Goal: Task Accomplishment & Management: Use online tool/utility

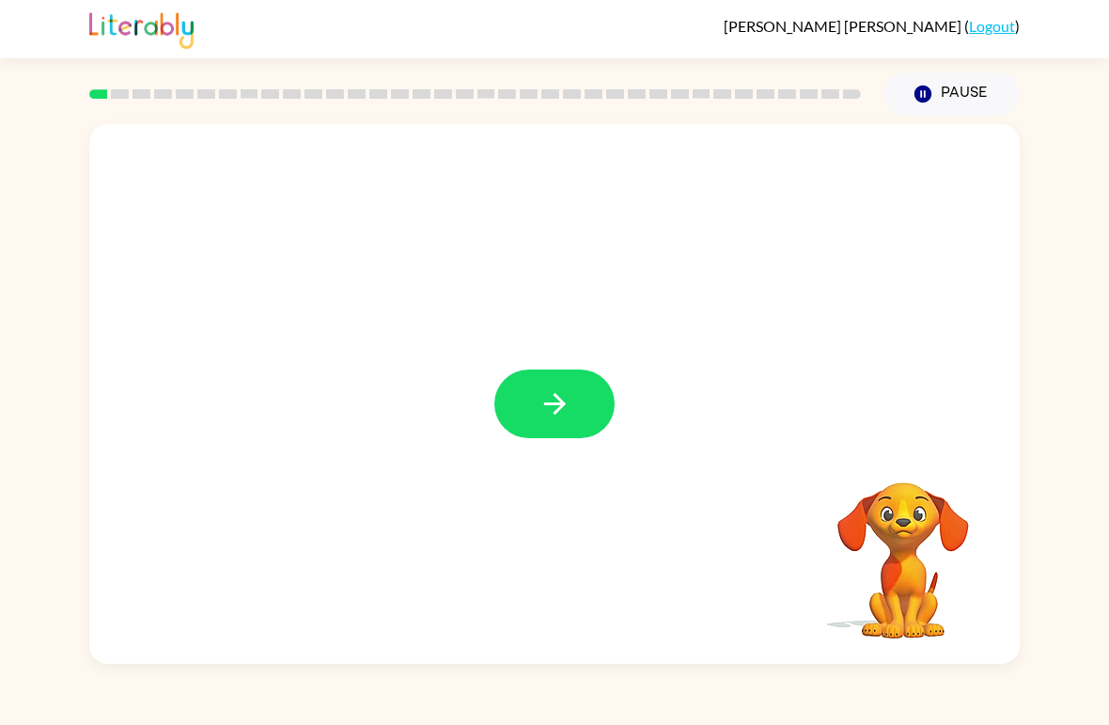
click at [538, 385] on button "button" at bounding box center [554, 403] width 120 height 69
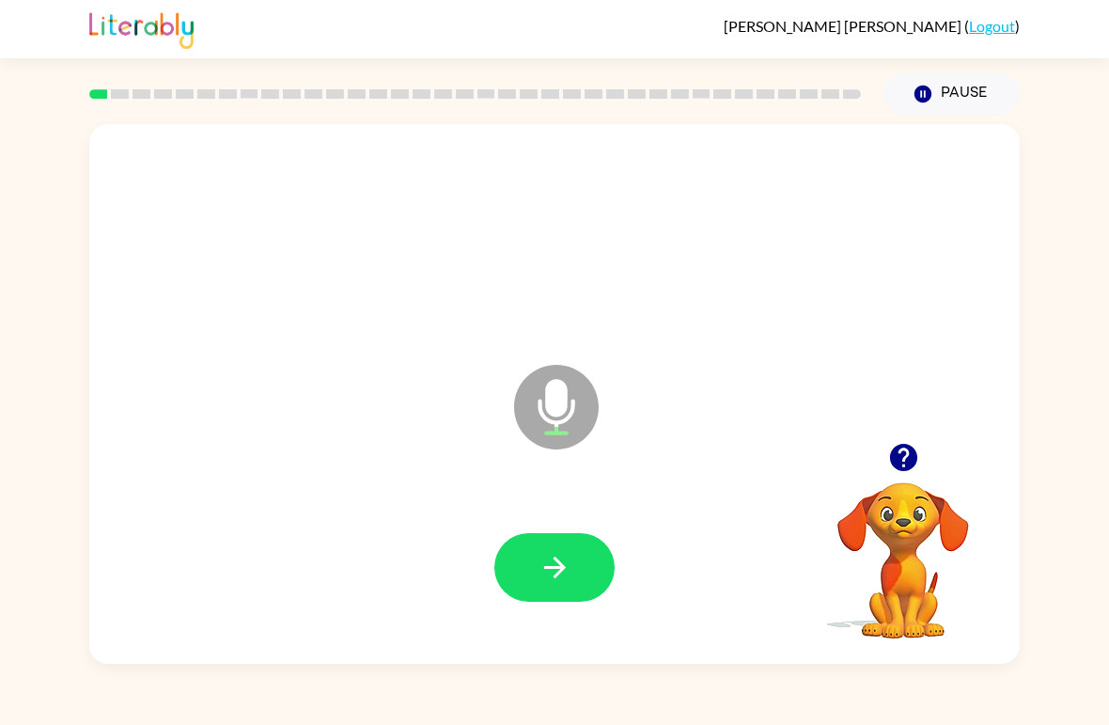
click at [522, 563] on button "button" at bounding box center [554, 567] width 120 height 69
click at [545, 587] on button "button" at bounding box center [554, 567] width 120 height 69
click at [582, 575] on button "button" at bounding box center [554, 567] width 120 height 69
click at [575, 567] on button "button" at bounding box center [554, 567] width 120 height 69
click at [599, 556] on button "button" at bounding box center [554, 567] width 120 height 69
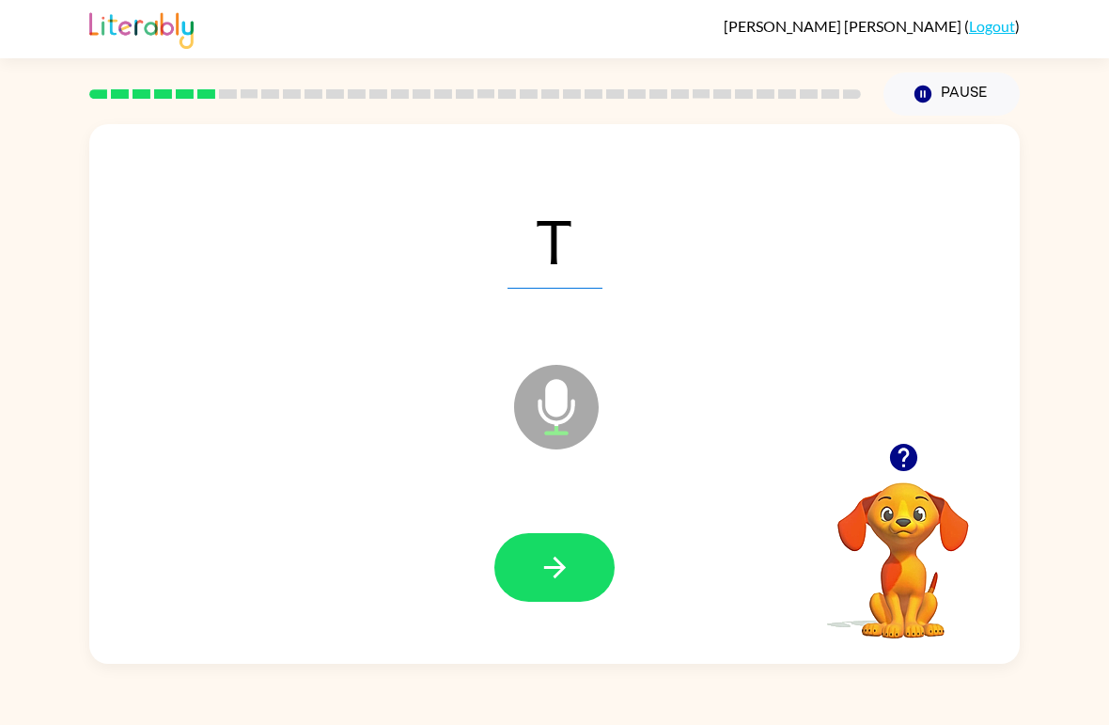
click at [569, 565] on icon "button" at bounding box center [554, 567] width 33 height 33
click at [7, 639] on div "curl Microphone The Microphone is here when it is your turn to talk Your browse…" at bounding box center [554, 390] width 1109 height 548
click at [573, 562] on button "button" at bounding box center [554, 567] width 120 height 69
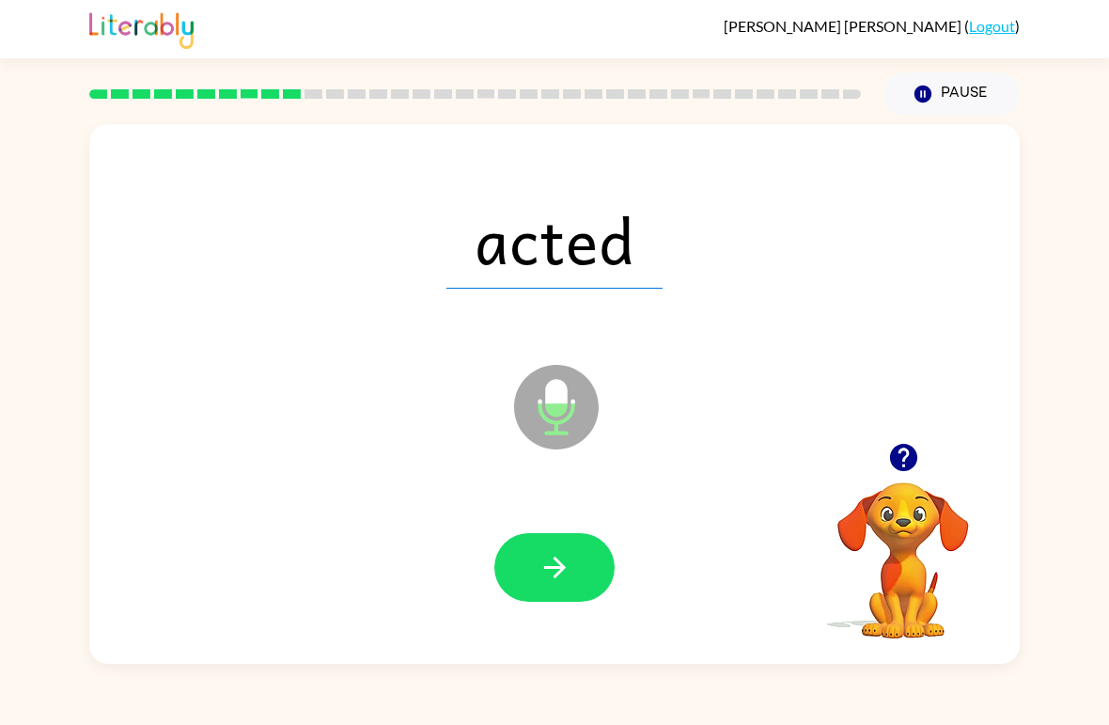
click at [530, 576] on button "button" at bounding box center [554, 567] width 120 height 69
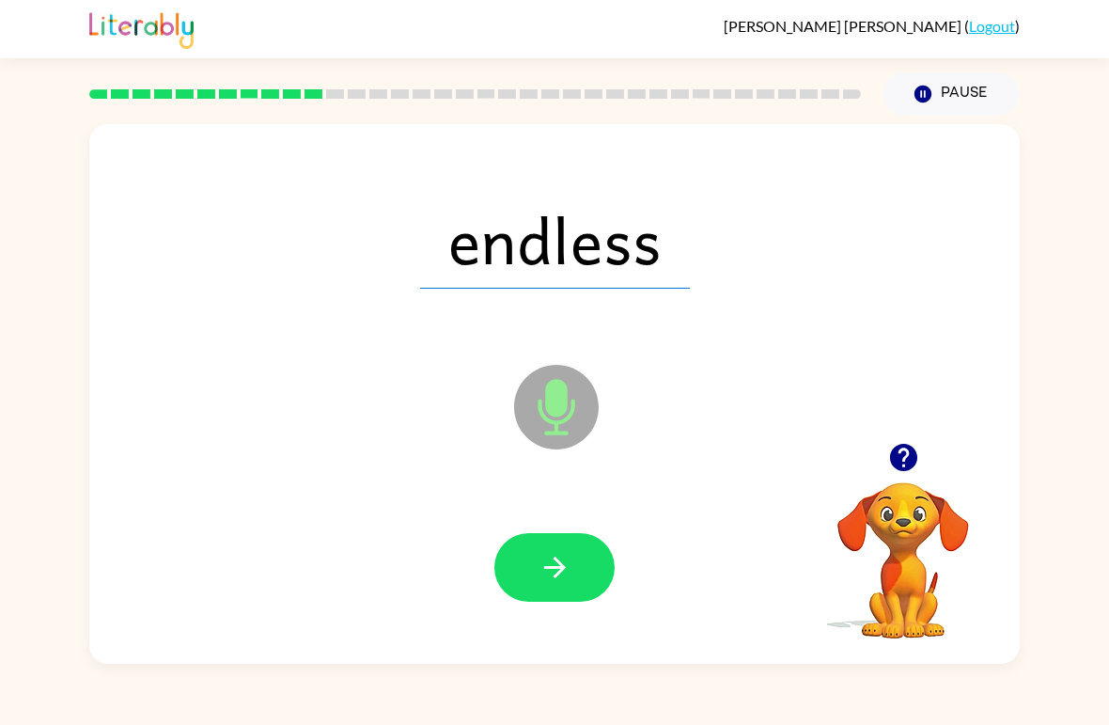
click at [564, 388] on icon "Microphone The Microphone is here when it is your turn to talk" at bounding box center [650, 430] width 282 height 141
click at [583, 576] on button "button" at bounding box center [554, 567] width 120 height 69
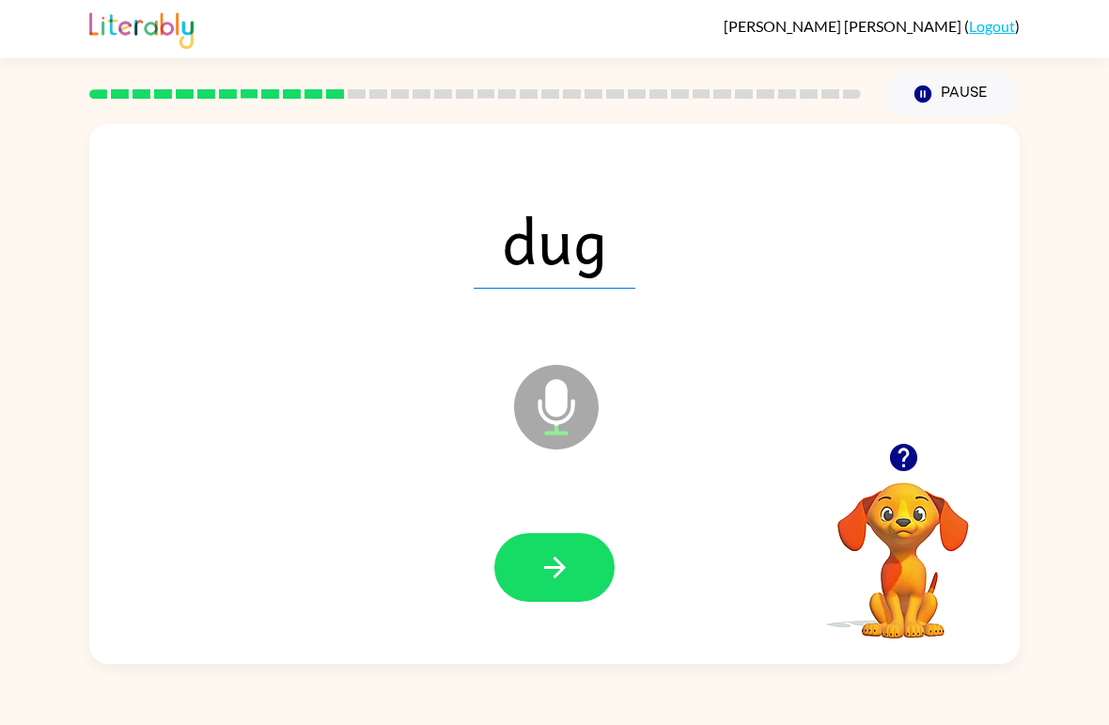
click at [563, 572] on icon "button" at bounding box center [554, 567] width 33 height 33
click at [569, 584] on icon "button" at bounding box center [554, 567] width 33 height 33
click at [531, 538] on button "button" at bounding box center [554, 567] width 120 height 69
click at [538, 578] on icon "button" at bounding box center [554, 567] width 33 height 33
click at [512, 539] on button "button" at bounding box center [554, 567] width 120 height 69
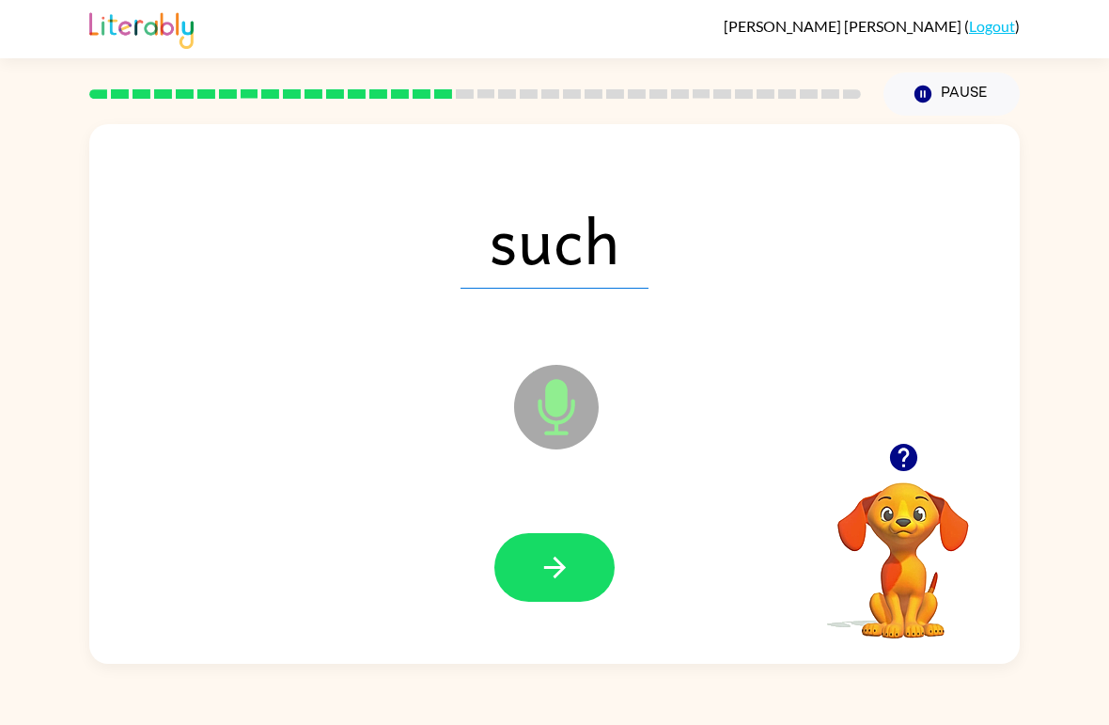
click at [543, 545] on button "button" at bounding box center [554, 567] width 120 height 69
click at [515, 565] on button "button" at bounding box center [554, 567] width 120 height 69
click at [535, 570] on button "button" at bounding box center [554, 567] width 120 height 69
click at [557, 561] on icon "button" at bounding box center [554, 567] width 22 height 22
click at [538, 576] on icon "button" at bounding box center [554, 567] width 33 height 33
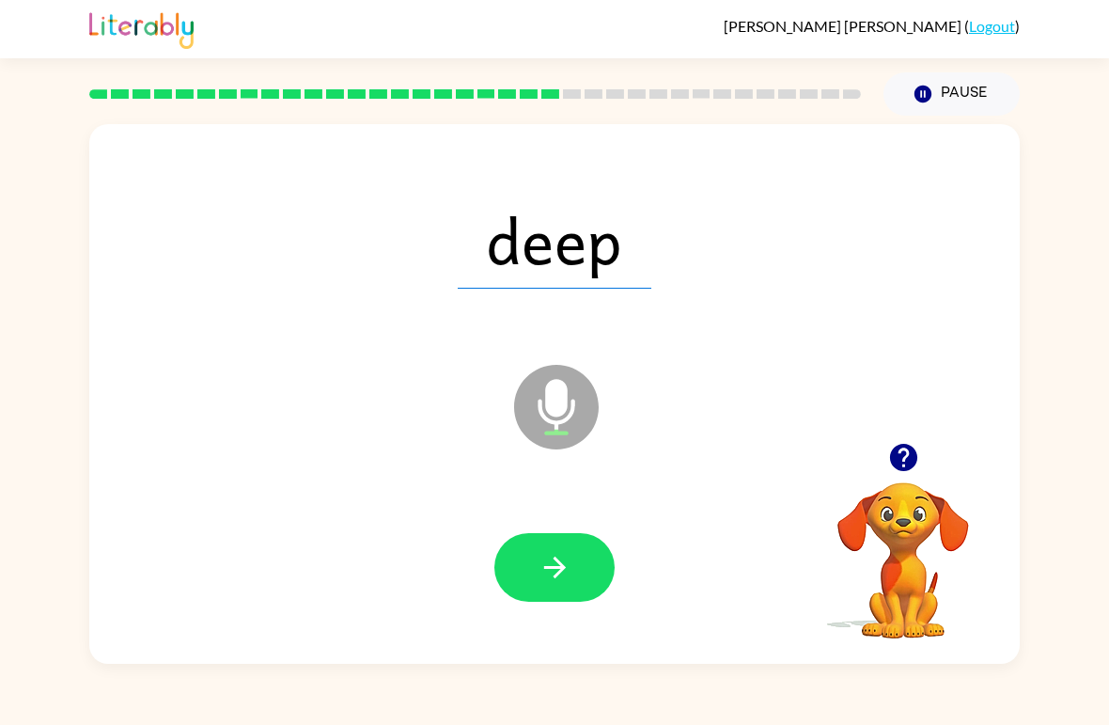
click at [578, 582] on button "button" at bounding box center [554, 567] width 120 height 69
click at [595, 577] on button "button" at bounding box center [554, 567] width 120 height 69
click at [545, 570] on icon "button" at bounding box center [554, 567] width 33 height 33
click at [535, 557] on button "button" at bounding box center [554, 567] width 120 height 69
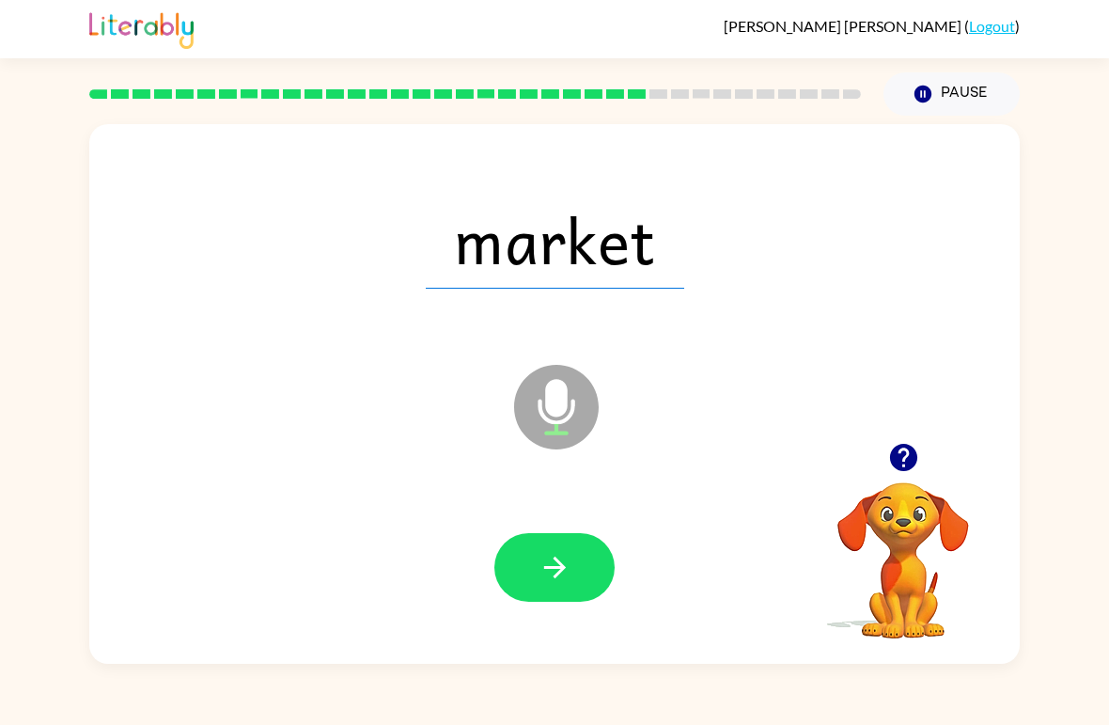
click at [579, 583] on button "button" at bounding box center [554, 567] width 120 height 69
click at [580, 570] on button "button" at bounding box center [554, 567] width 120 height 69
click at [558, 552] on icon "button" at bounding box center [554, 567] width 33 height 33
click at [554, 595] on button "button" at bounding box center [554, 567] width 120 height 69
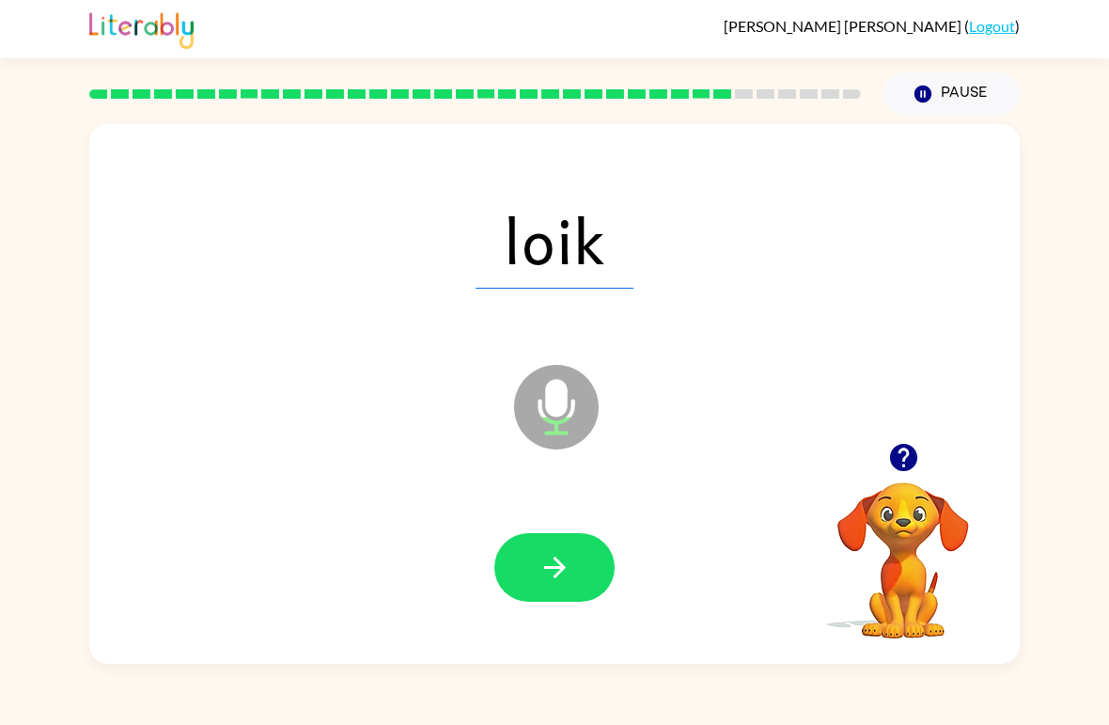
click at [562, 551] on button "button" at bounding box center [554, 567] width 120 height 69
click at [554, 553] on icon "button" at bounding box center [554, 567] width 33 height 33
click at [523, 544] on button "button" at bounding box center [554, 567] width 120 height 69
click at [531, 573] on button "button" at bounding box center [554, 567] width 120 height 69
click at [531, 579] on button "button" at bounding box center [554, 567] width 120 height 69
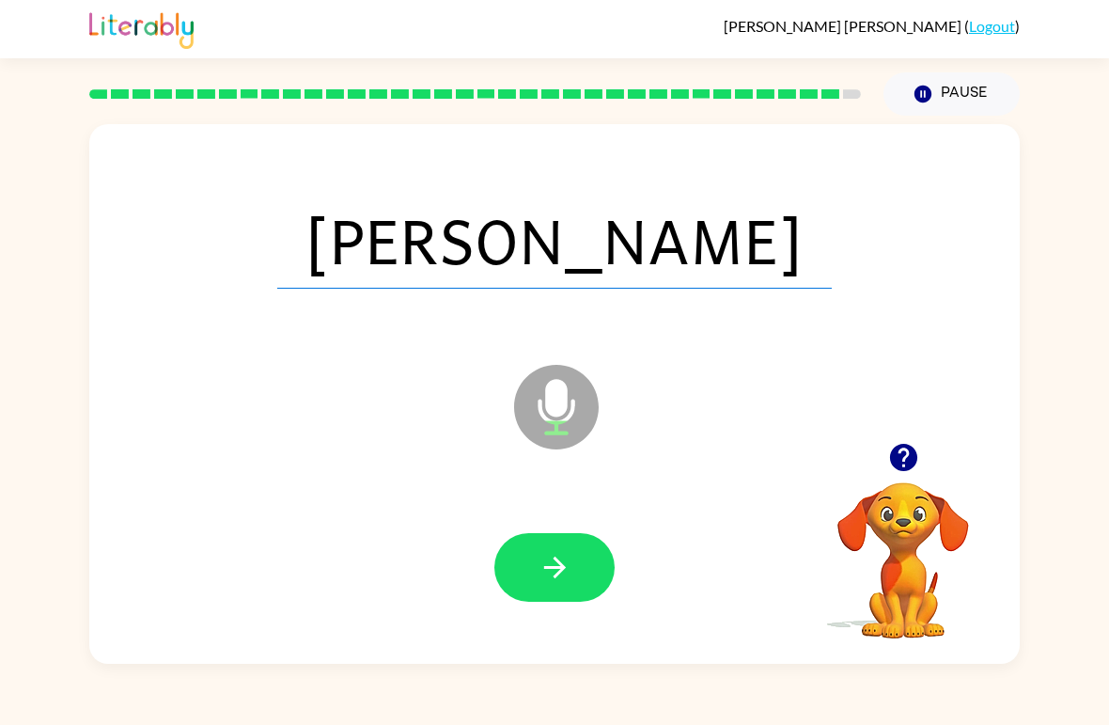
click at [544, 569] on icon "button" at bounding box center [554, 567] width 22 height 22
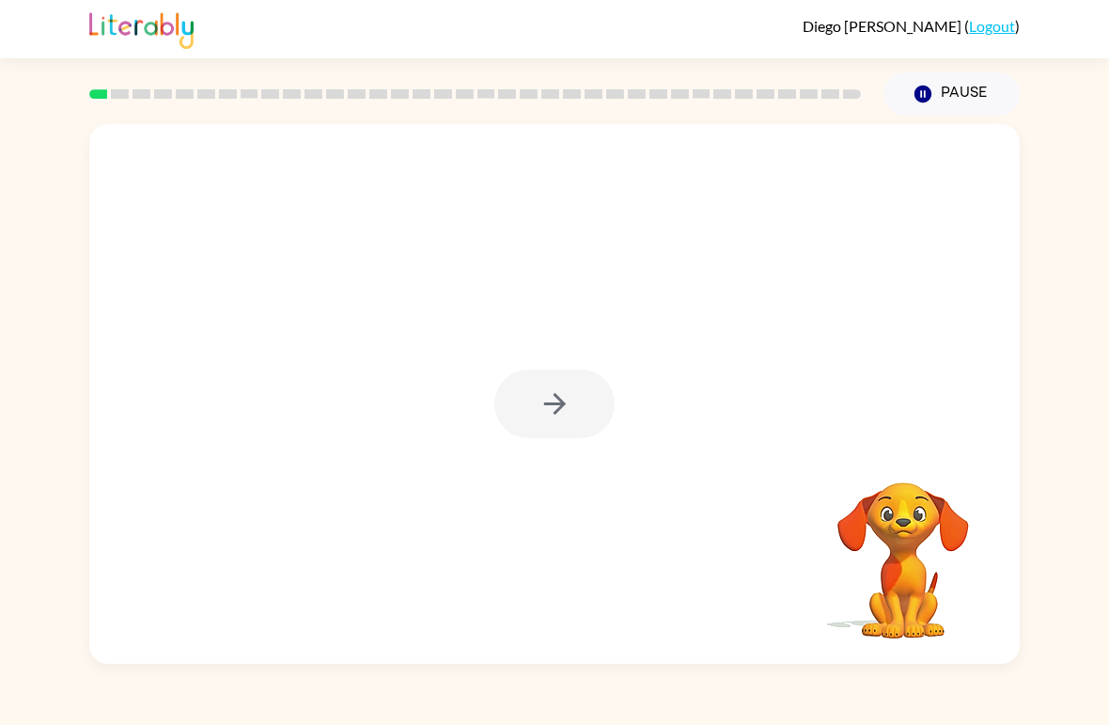
click at [552, 417] on div at bounding box center [554, 403] width 120 height 69
click at [525, 394] on button "button" at bounding box center [554, 403] width 120 height 69
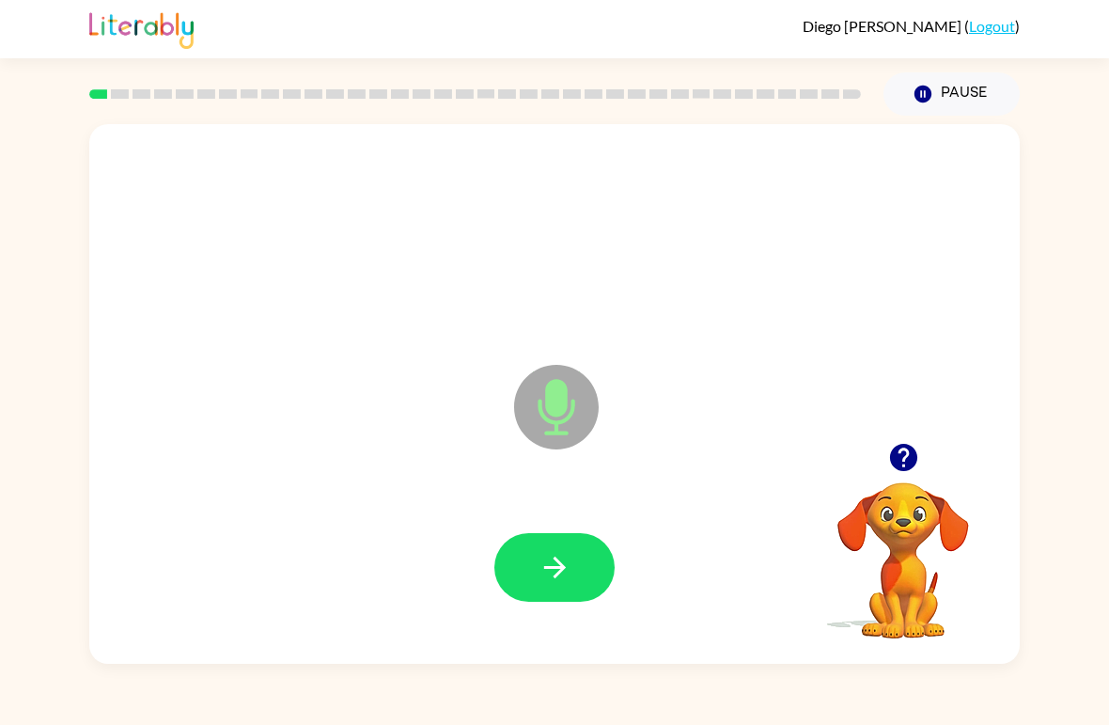
click at [541, 569] on icon "button" at bounding box center [554, 567] width 33 height 33
click at [513, 592] on button "button" at bounding box center [554, 567] width 120 height 69
click at [550, 571] on icon "button" at bounding box center [554, 567] width 33 height 33
click at [545, 560] on icon "button" at bounding box center [554, 567] width 33 height 33
click at [522, 572] on button "button" at bounding box center [554, 567] width 120 height 69
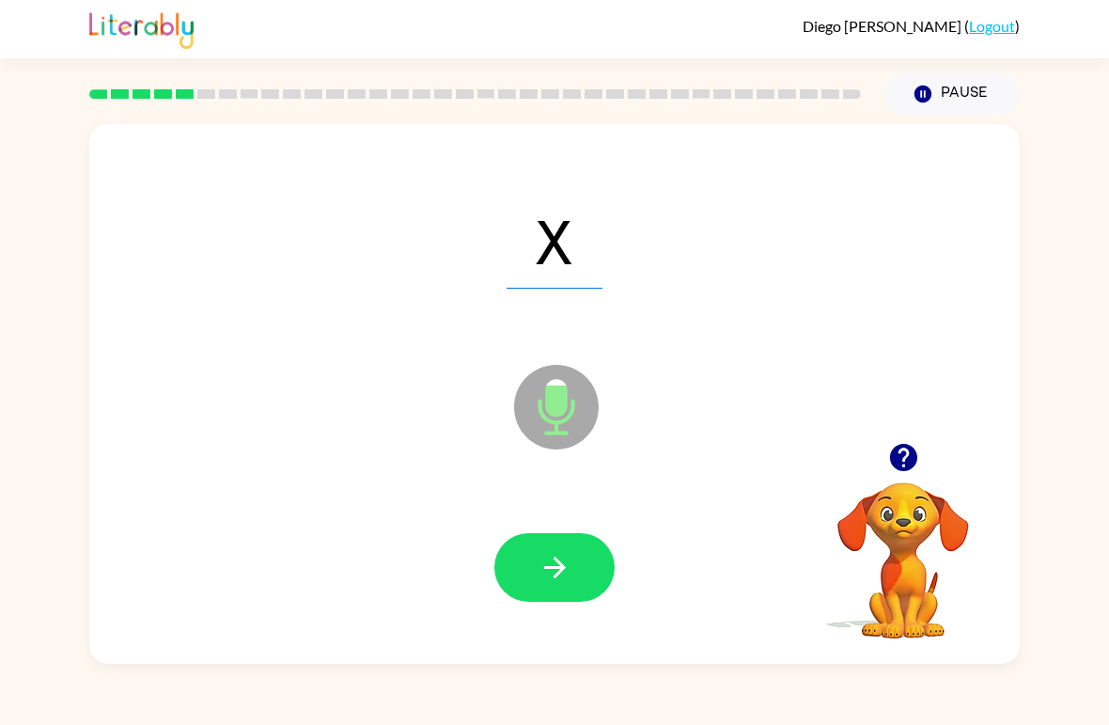
click at [536, 577] on button "button" at bounding box center [554, 567] width 120 height 69
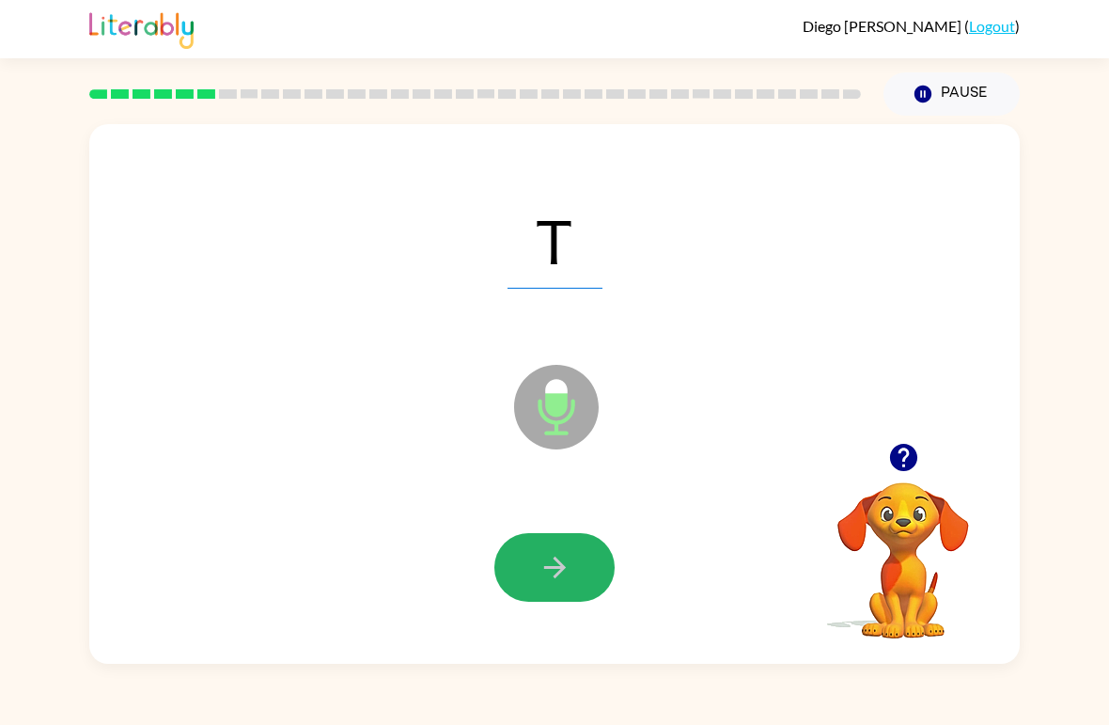
click at [564, 567] on icon "button" at bounding box center [554, 567] width 22 height 22
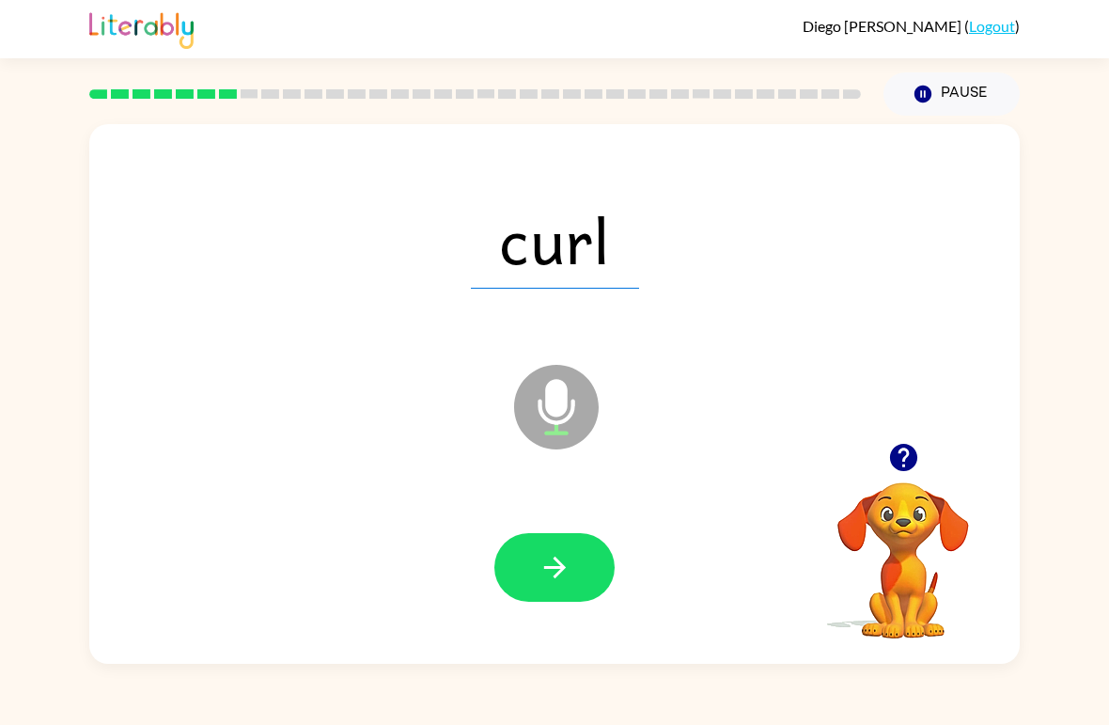
click at [532, 601] on button "button" at bounding box center [554, 567] width 120 height 69
click at [517, 550] on button "button" at bounding box center [554, 567] width 120 height 69
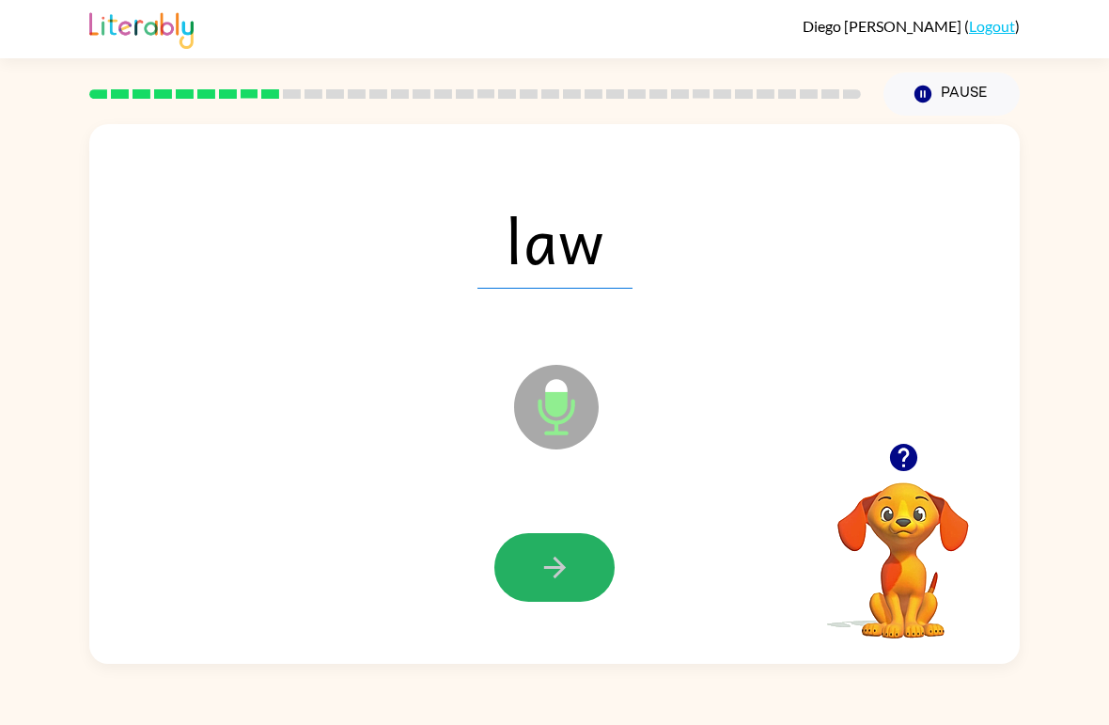
click at [551, 571] on icon "button" at bounding box center [554, 567] width 33 height 33
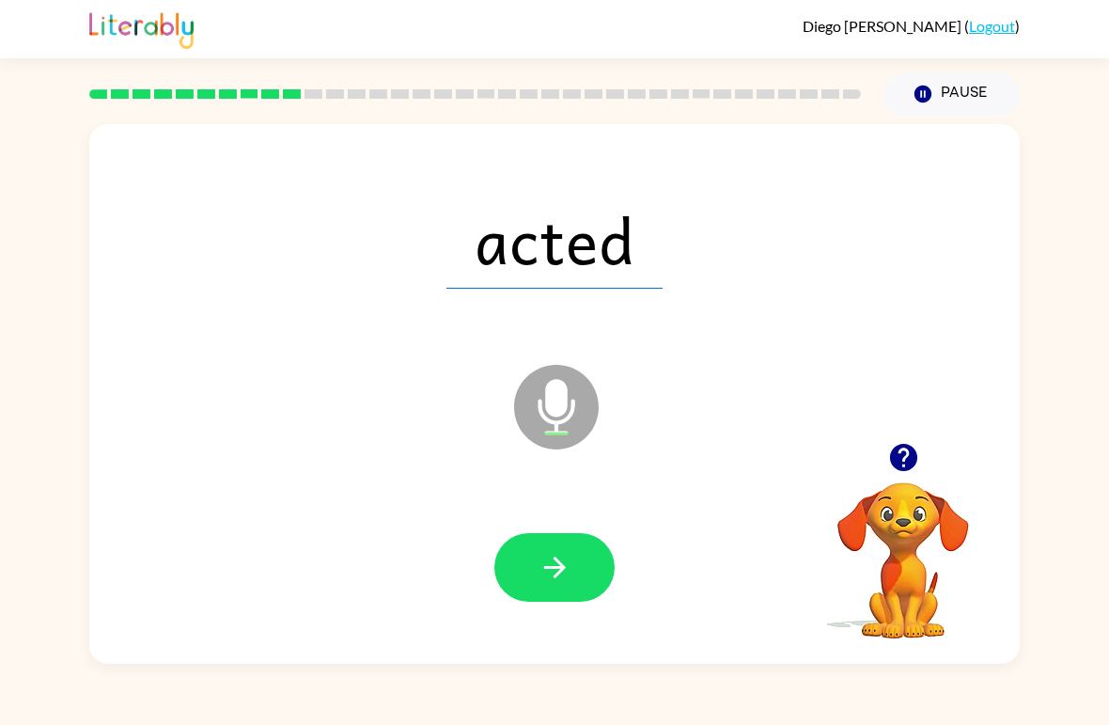
click at [544, 570] on icon "button" at bounding box center [554, 567] width 33 height 33
click at [516, 581] on button "button" at bounding box center [554, 567] width 120 height 69
click at [526, 582] on button "button" at bounding box center [554, 567] width 120 height 69
click at [531, 567] on button "button" at bounding box center [554, 567] width 120 height 69
click at [548, 577] on icon "button" at bounding box center [554, 567] width 33 height 33
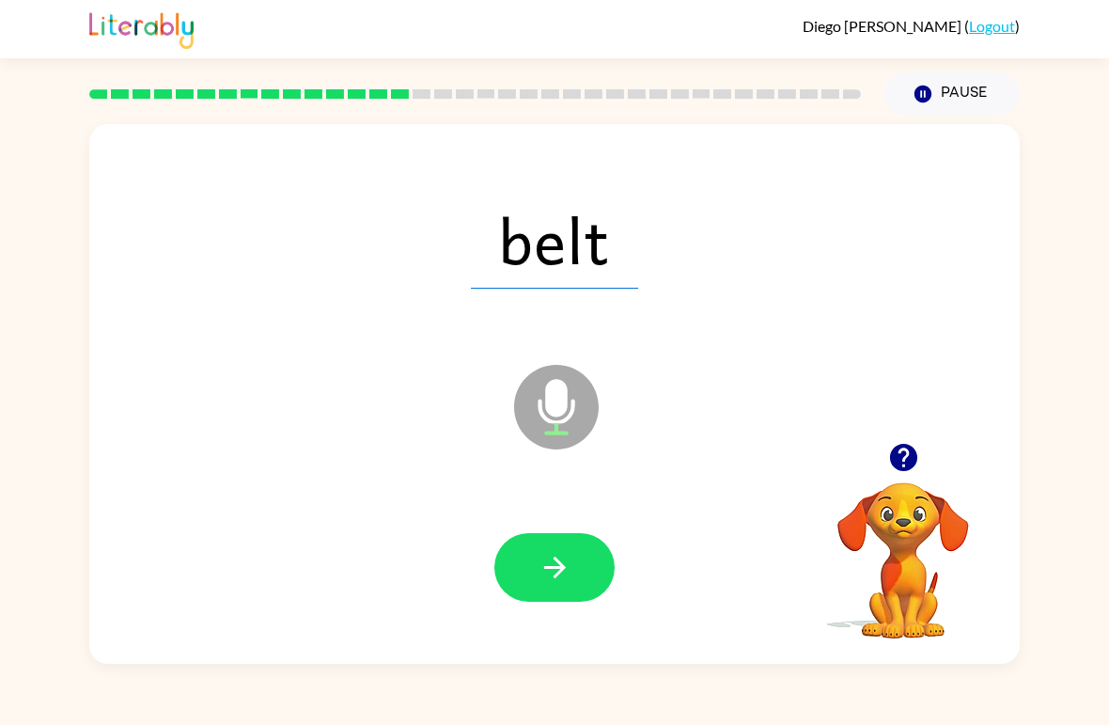
click at [541, 592] on button "button" at bounding box center [554, 567] width 120 height 69
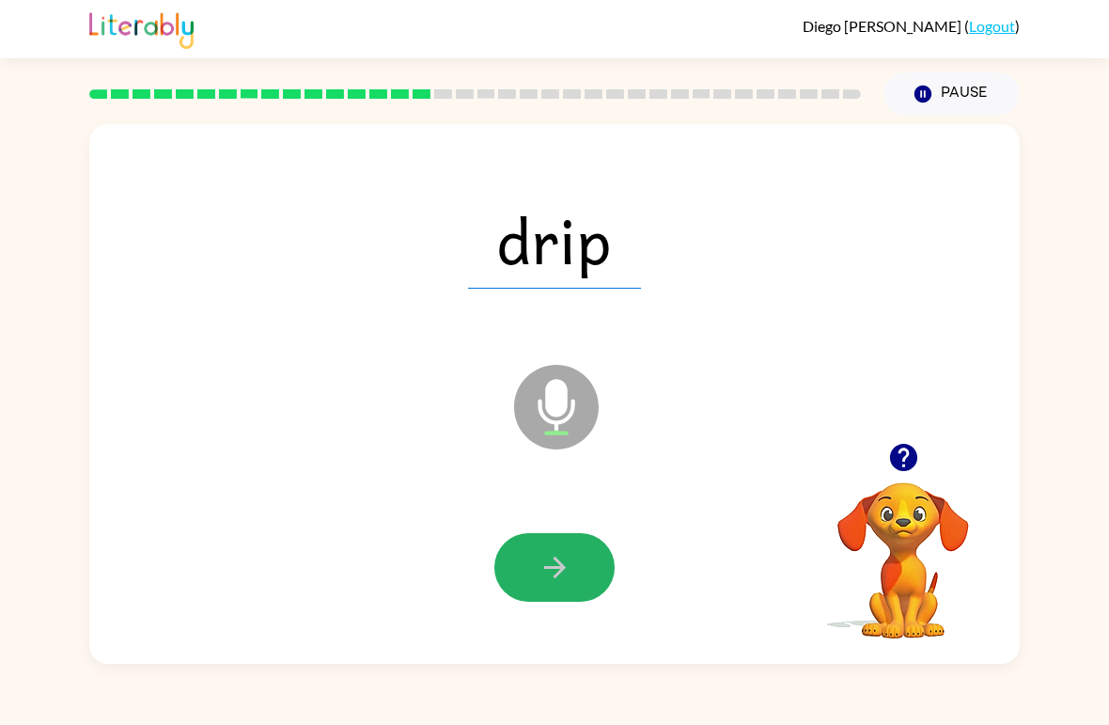
click at [531, 567] on button "button" at bounding box center [554, 567] width 120 height 69
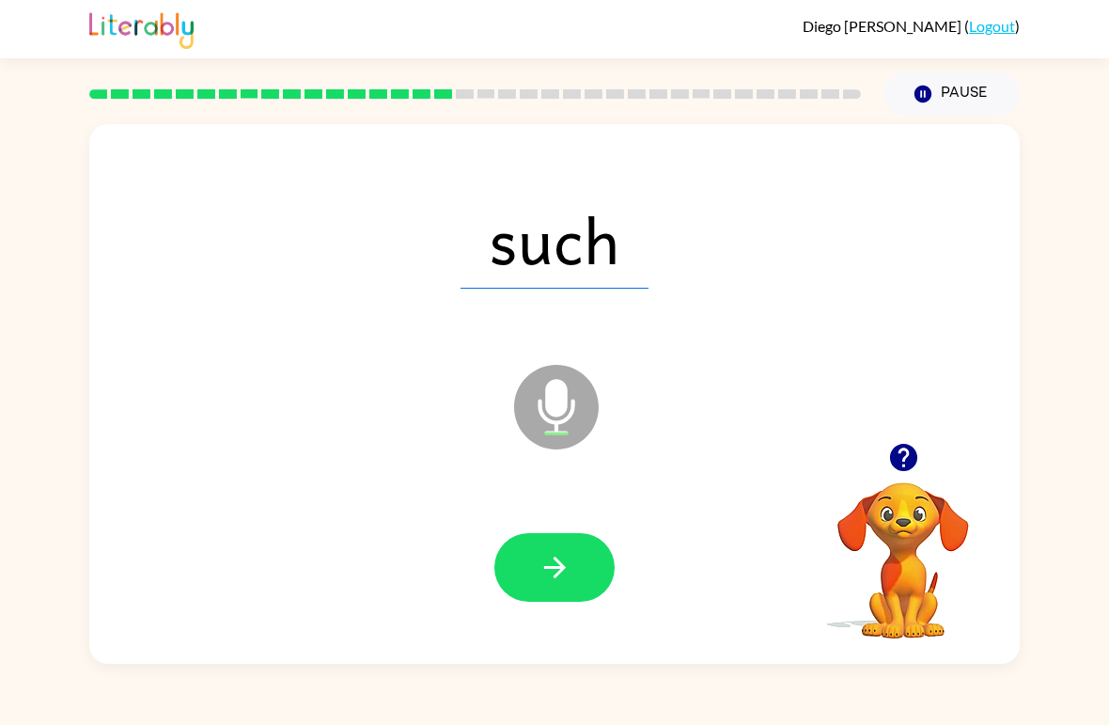
click at [537, 566] on button "button" at bounding box center [554, 567] width 120 height 69
click at [528, 565] on button "button" at bounding box center [554, 567] width 120 height 69
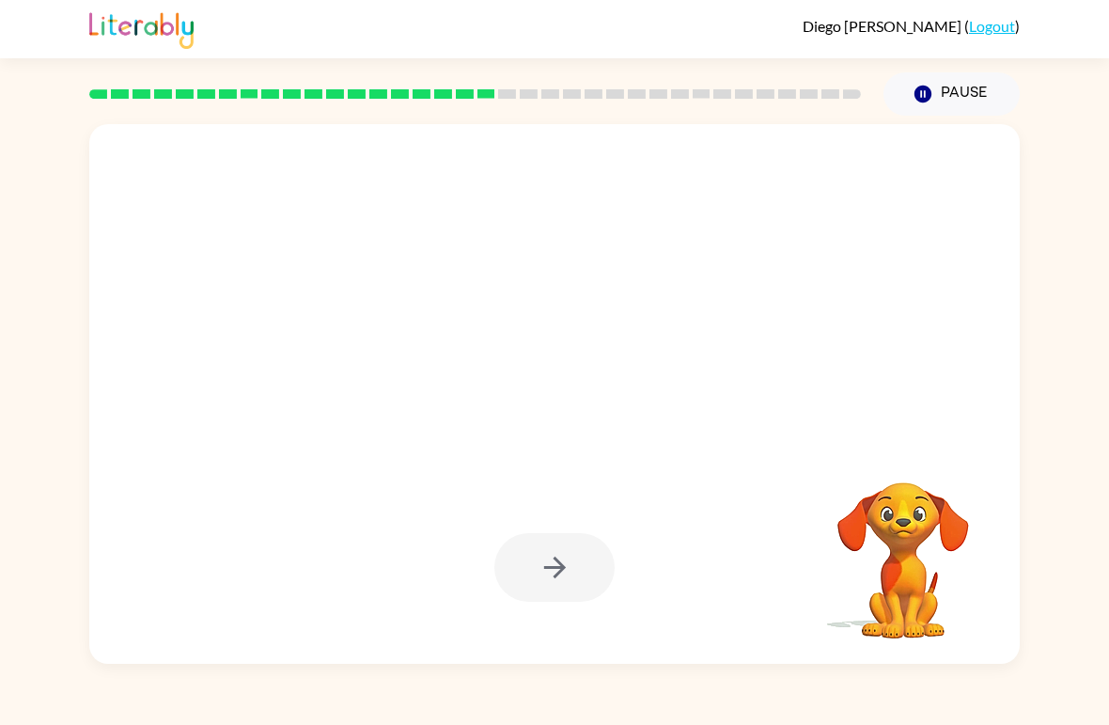
click at [372, 689] on div "Diego Hernandez-Rodriguez ( Logout ) Pause Pause Your browser must support play…" at bounding box center [554, 362] width 1109 height 725
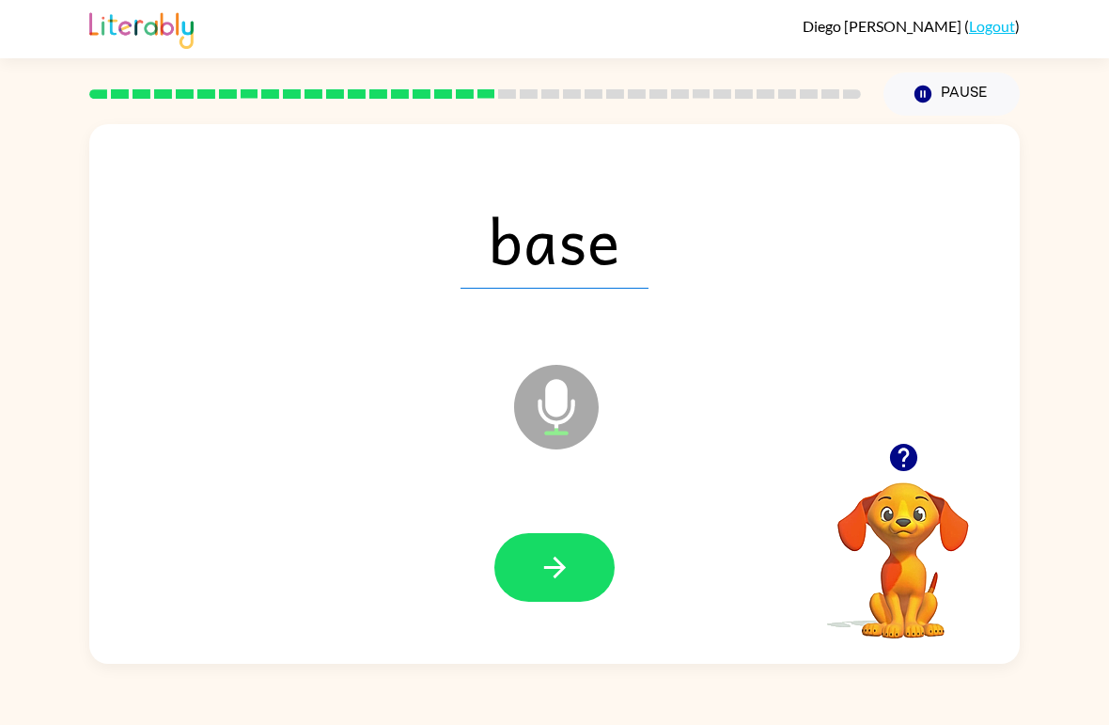
click at [526, 554] on button "button" at bounding box center [554, 567] width 120 height 69
click at [538, 579] on icon "button" at bounding box center [554, 567] width 33 height 33
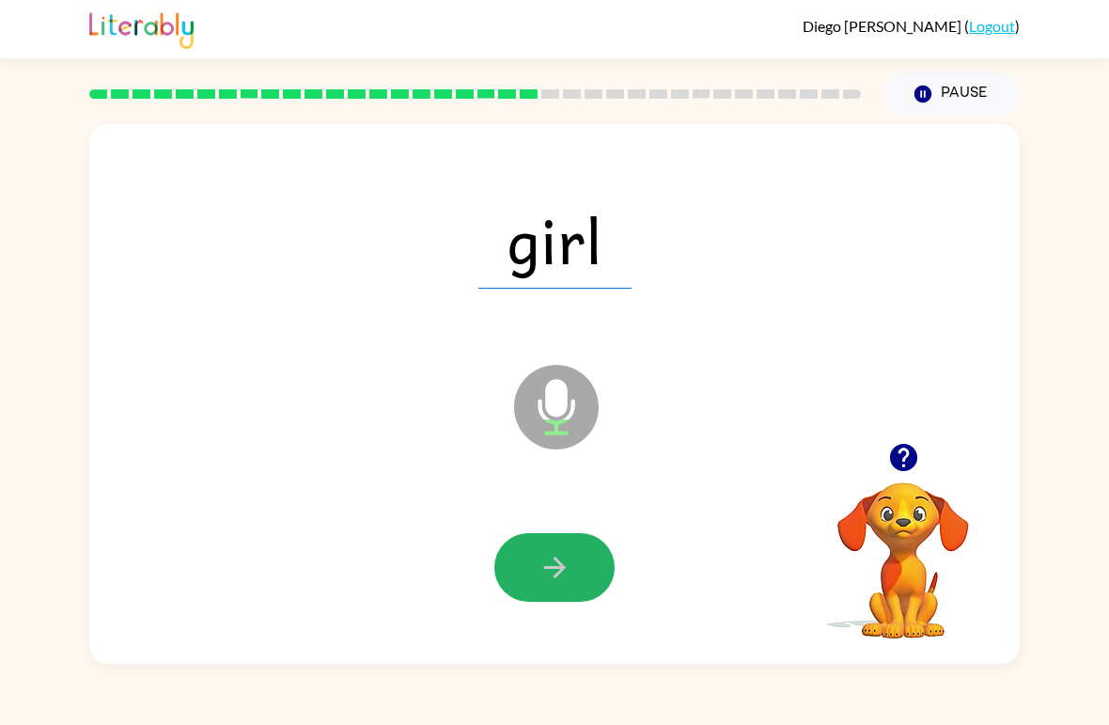
click at [522, 568] on button "button" at bounding box center [554, 567] width 120 height 69
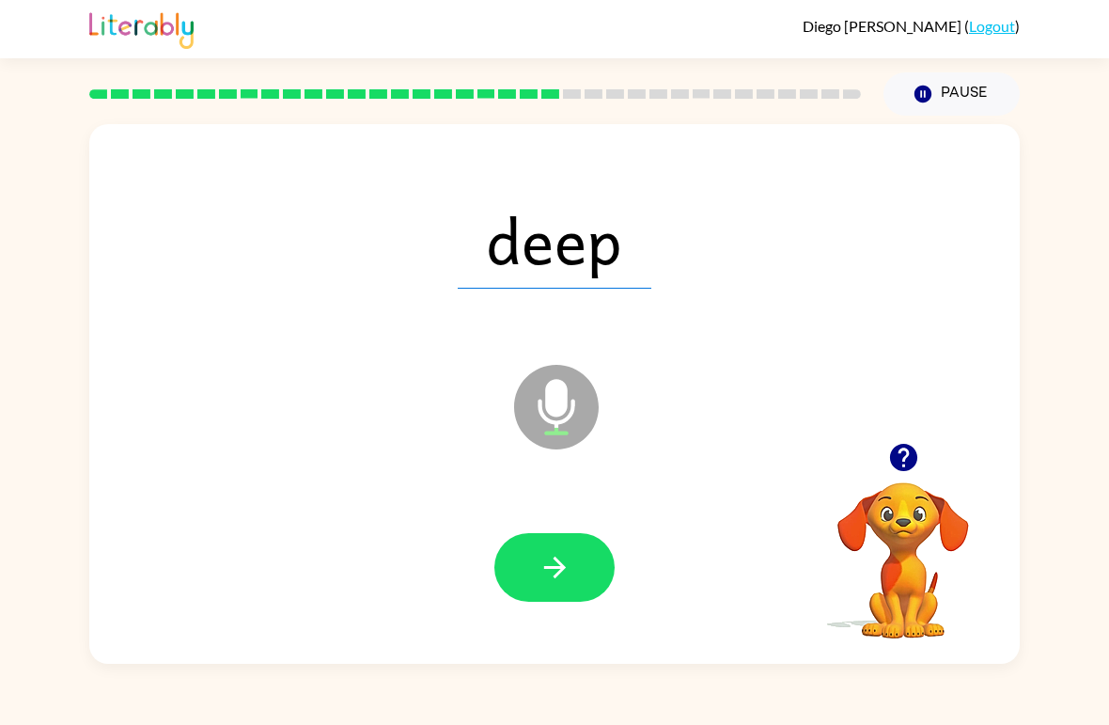
click at [527, 562] on button "button" at bounding box center [554, 567] width 120 height 69
click at [534, 582] on button "button" at bounding box center [554, 567] width 120 height 69
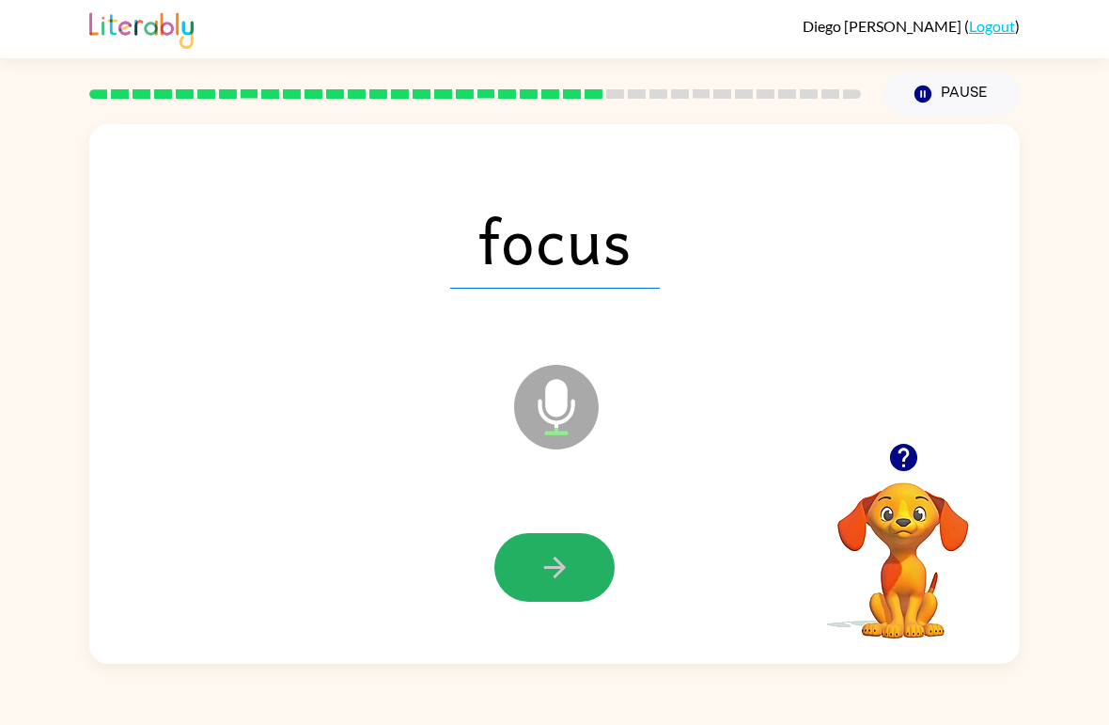
click at [505, 566] on button "button" at bounding box center [554, 567] width 120 height 69
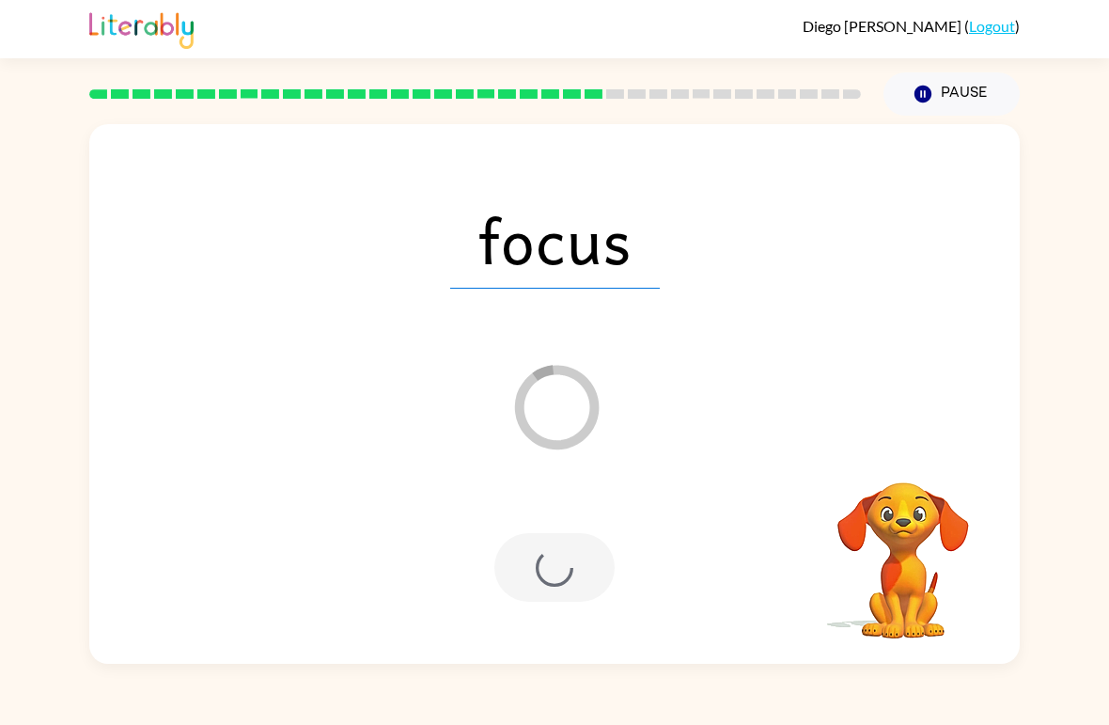
click at [481, 586] on div at bounding box center [554, 568] width 893 height 155
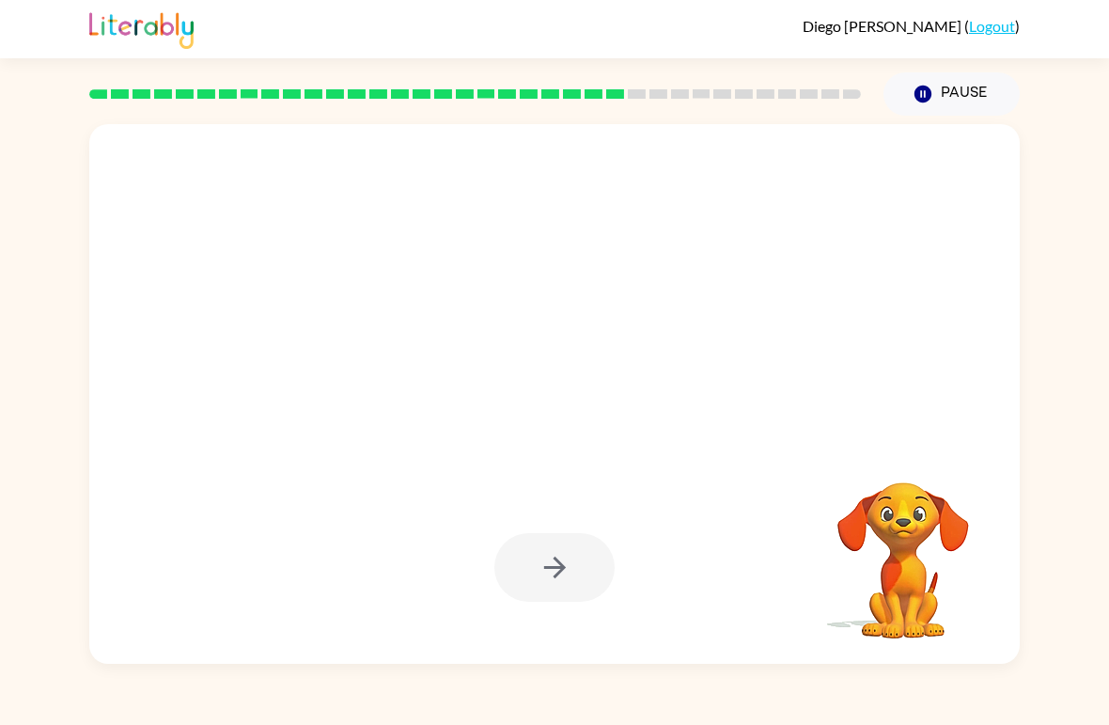
click at [454, 498] on div at bounding box center [554, 568] width 893 height 155
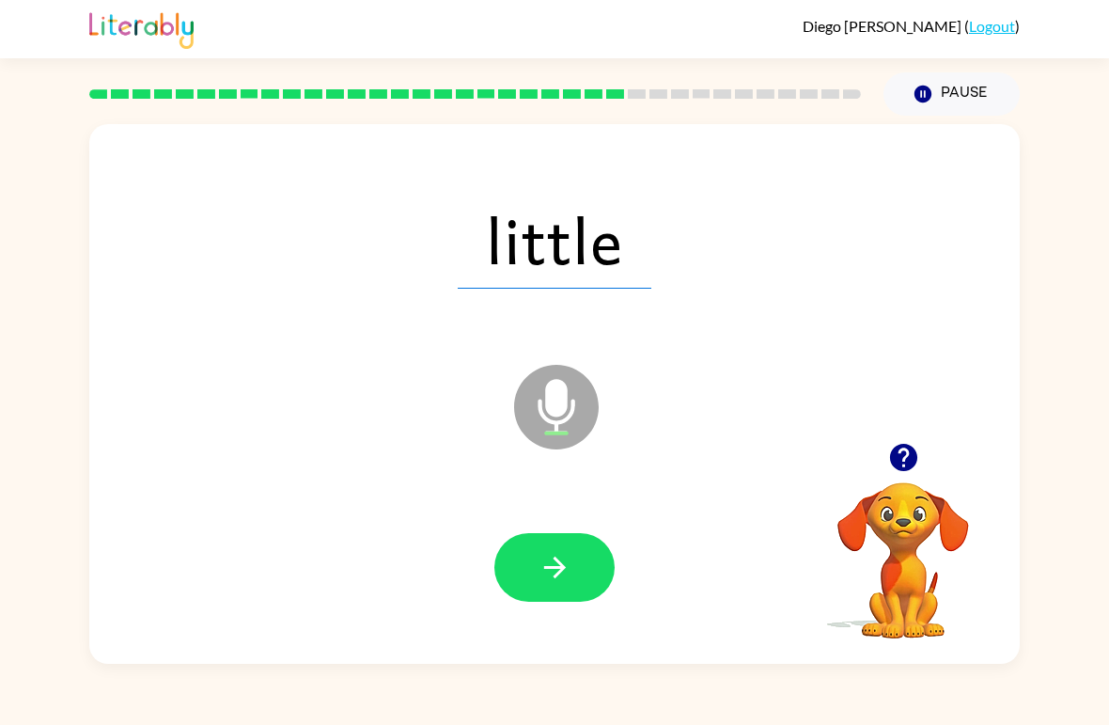
click at [536, 568] on button "button" at bounding box center [554, 567] width 120 height 69
click at [510, 561] on button "button" at bounding box center [554, 567] width 120 height 69
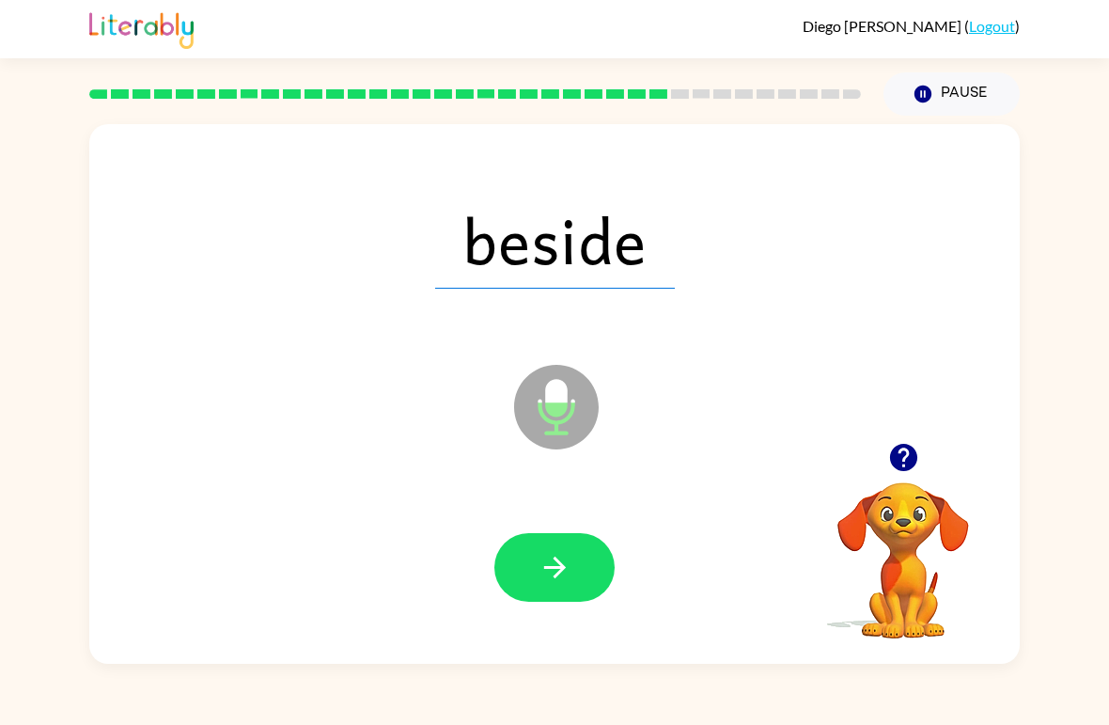
click at [539, 591] on button "button" at bounding box center [554, 567] width 120 height 69
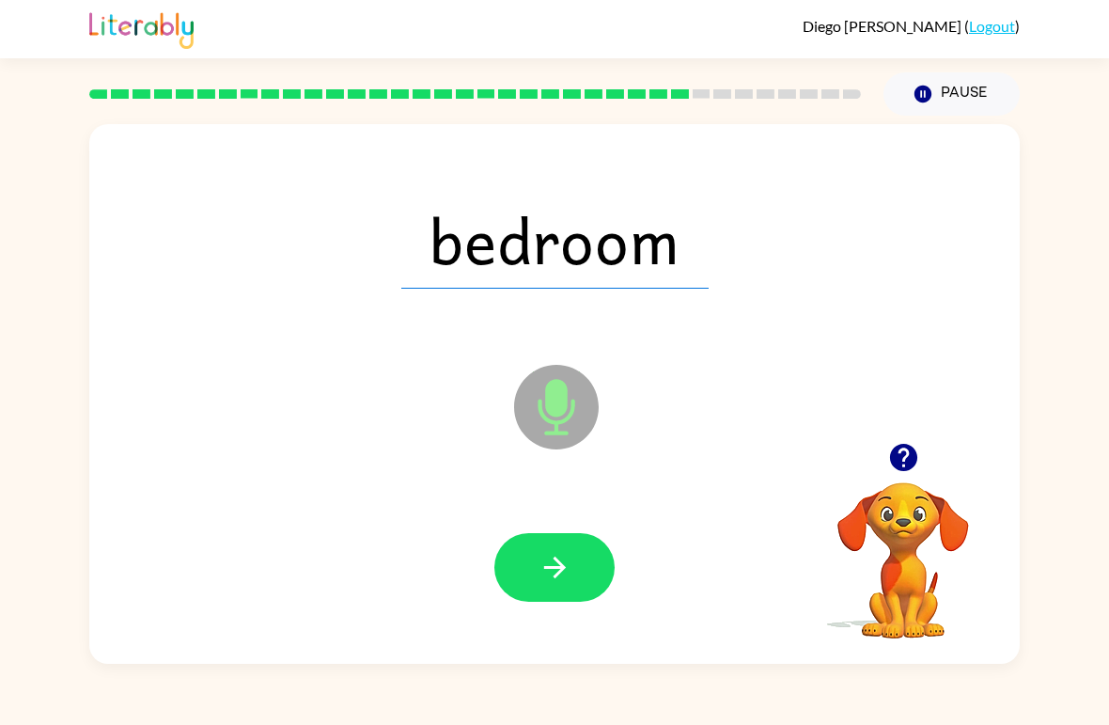
click at [535, 584] on button "button" at bounding box center [554, 567] width 120 height 69
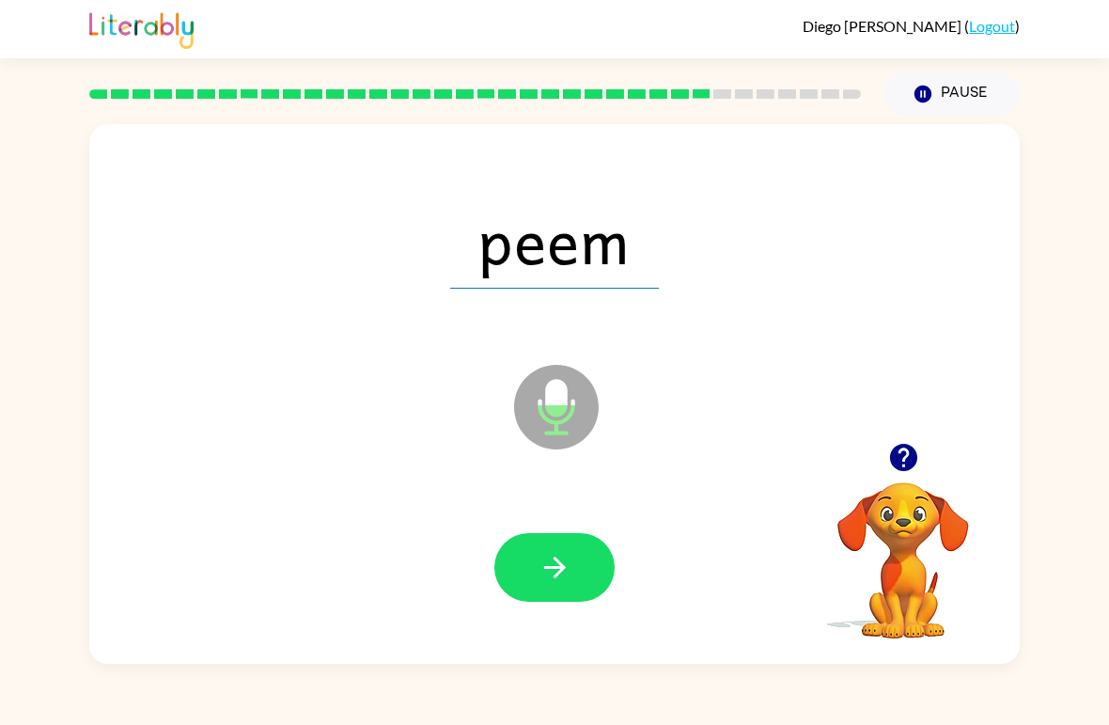
click at [527, 567] on button "button" at bounding box center [554, 567] width 120 height 69
click at [561, 583] on icon "button" at bounding box center [554, 567] width 33 height 33
click at [536, 565] on button "button" at bounding box center [554, 567] width 120 height 69
click at [546, 569] on icon "button" at bounding box center [554, 567] width 22 height 22
click at [545, 570] on icon "button" at bounding box center [554, 567] width 33 height 33
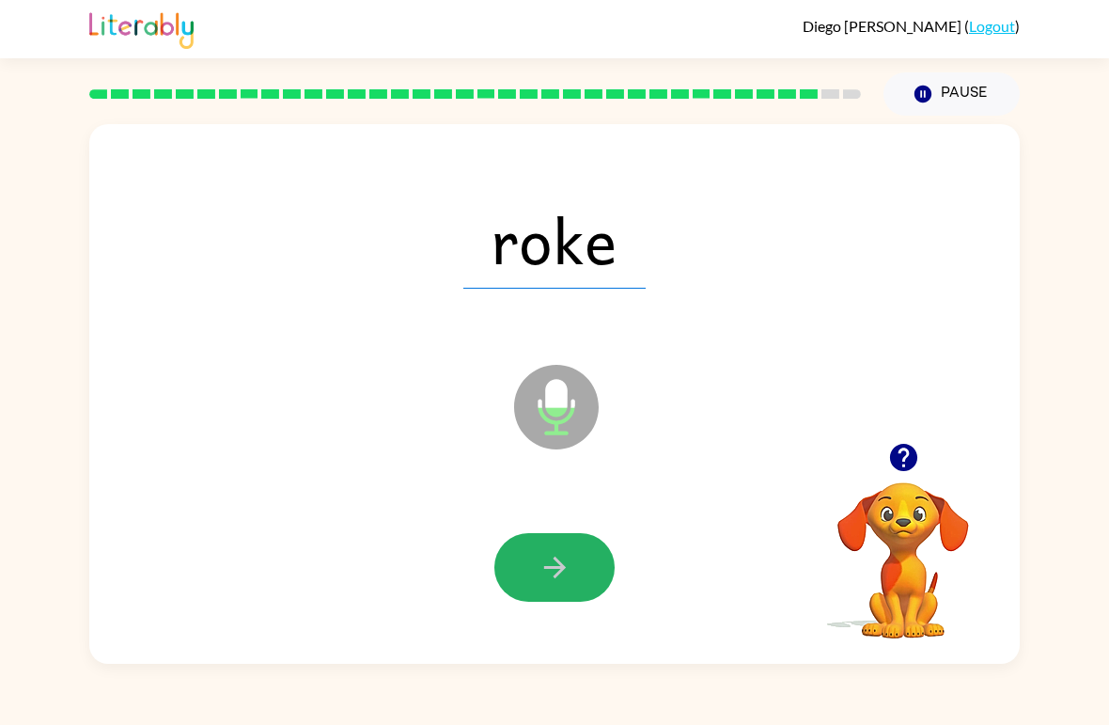
click at [562, 556] on icon "button" at bounding box center [554, 567] width 33 height 33
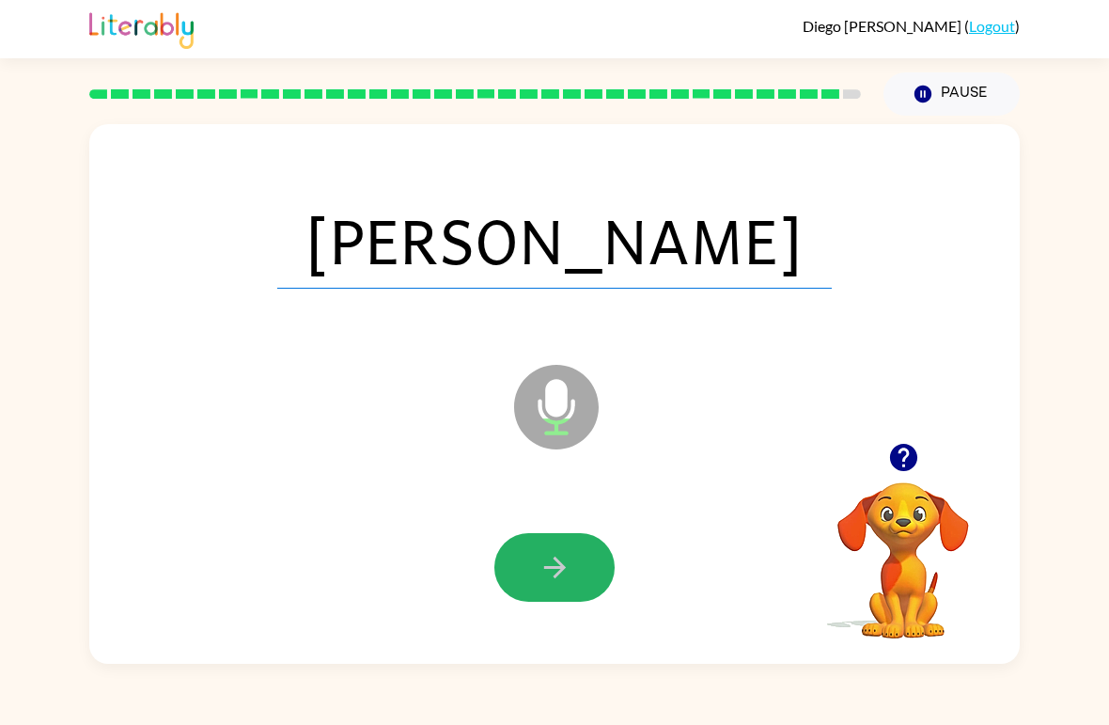
click at [555, 564] on icon "button" at bounding box center [554, 567] width 33 height 33
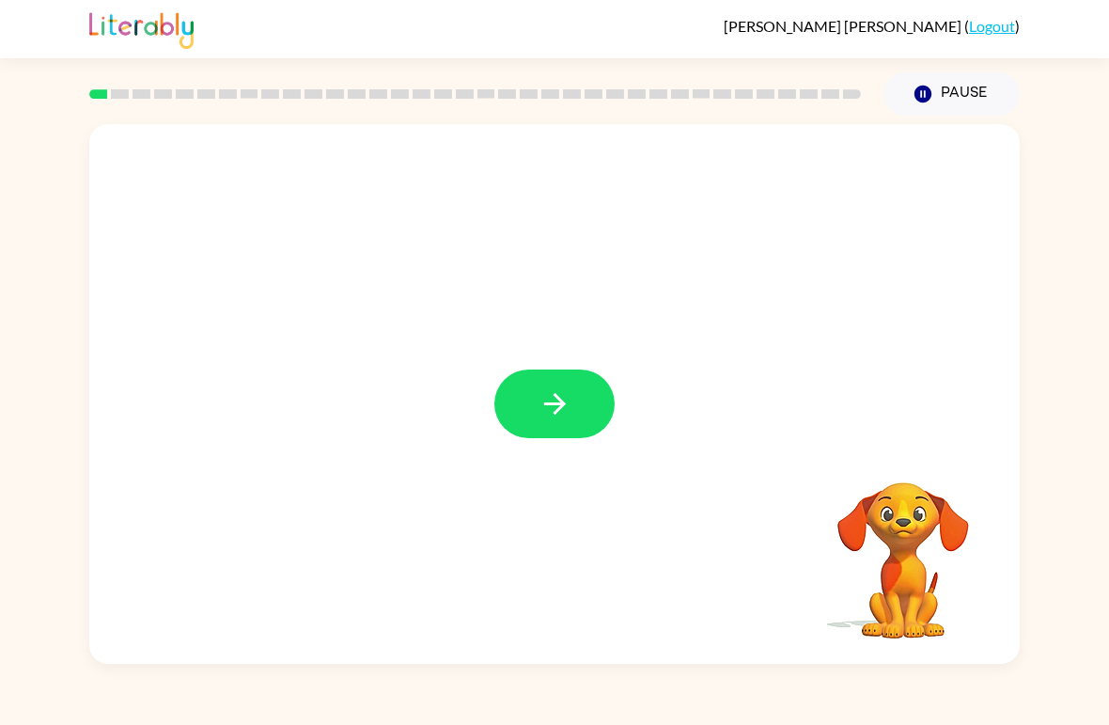
click at [541, 404] on icon "button" at bounding box center [554, 403] width 33 height 33
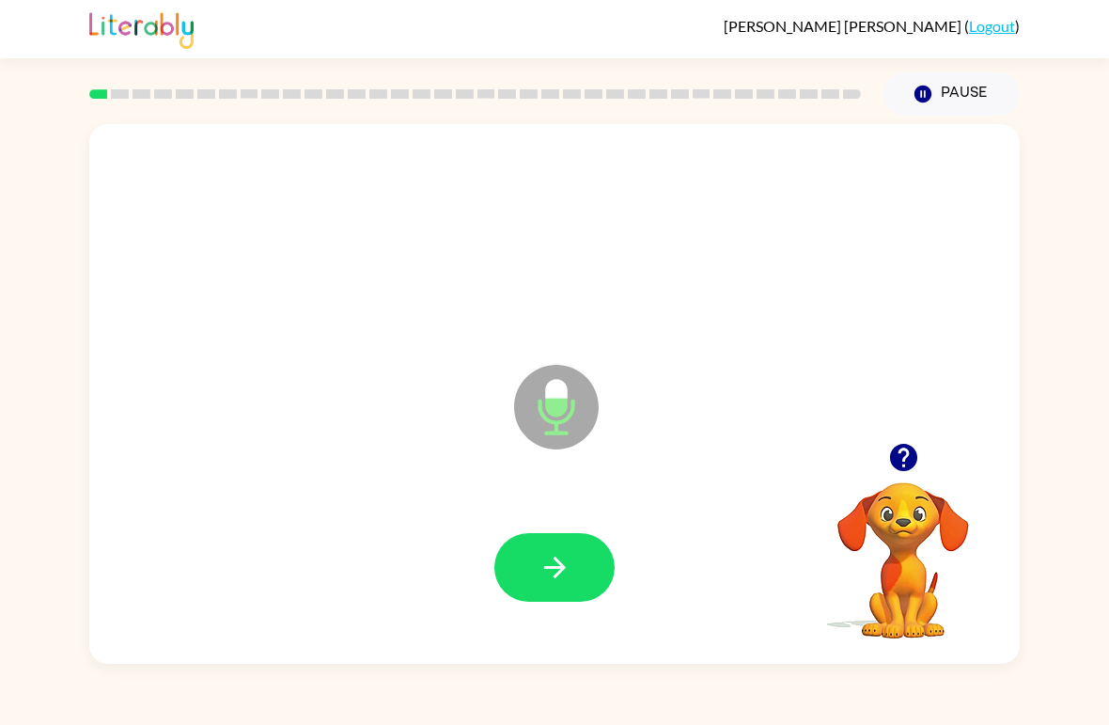
click at [932, 99] on icon "Pause" at bounding box center [922, 94] width 21 height 21
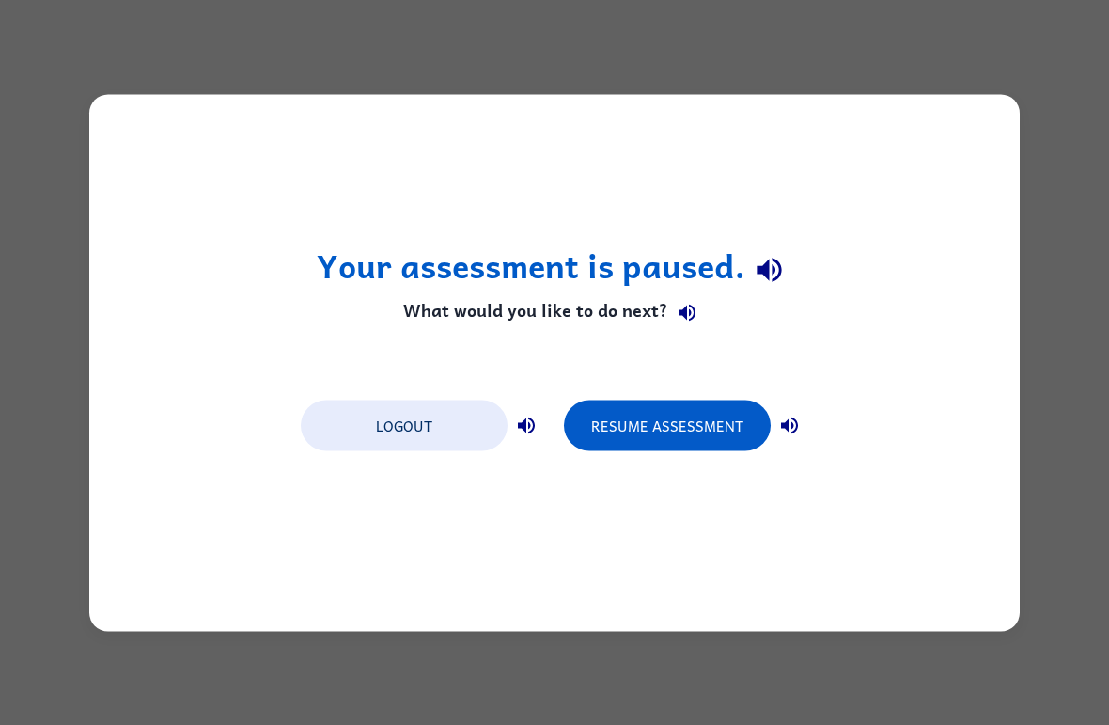
click at [690, 403] on button "Resume Assessment" at bounding box center [667, 424] width 207 height 51
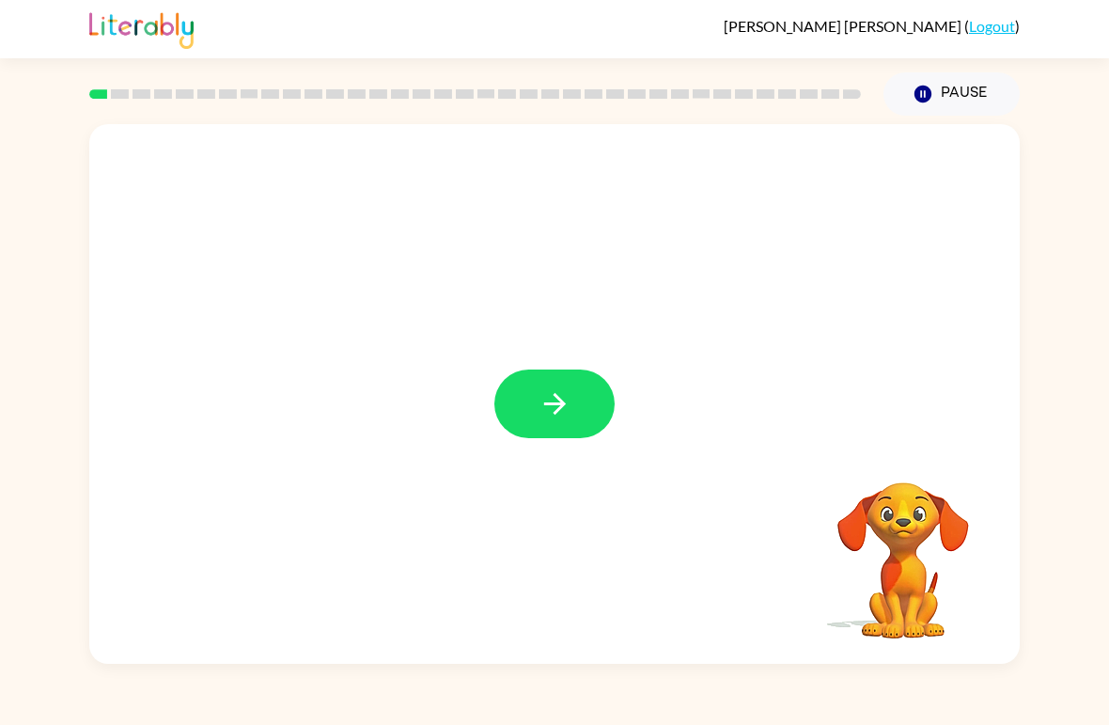
click at [562, 417] on icon "button" at bounding box center [554, 403] width 33 height 33
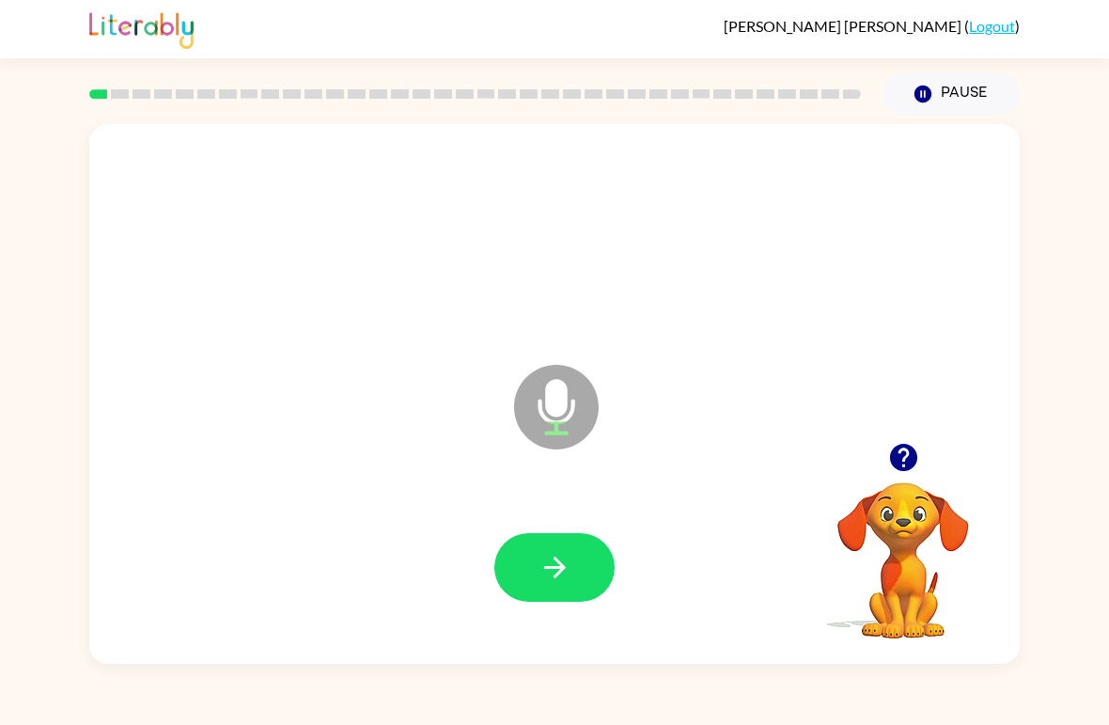
click at [517, 565] on button "button" at bounding box center [554, 567] width 120 height 69
click at [541, 581] on icon "button" at bounding box center [554, 567] width 33 height 33
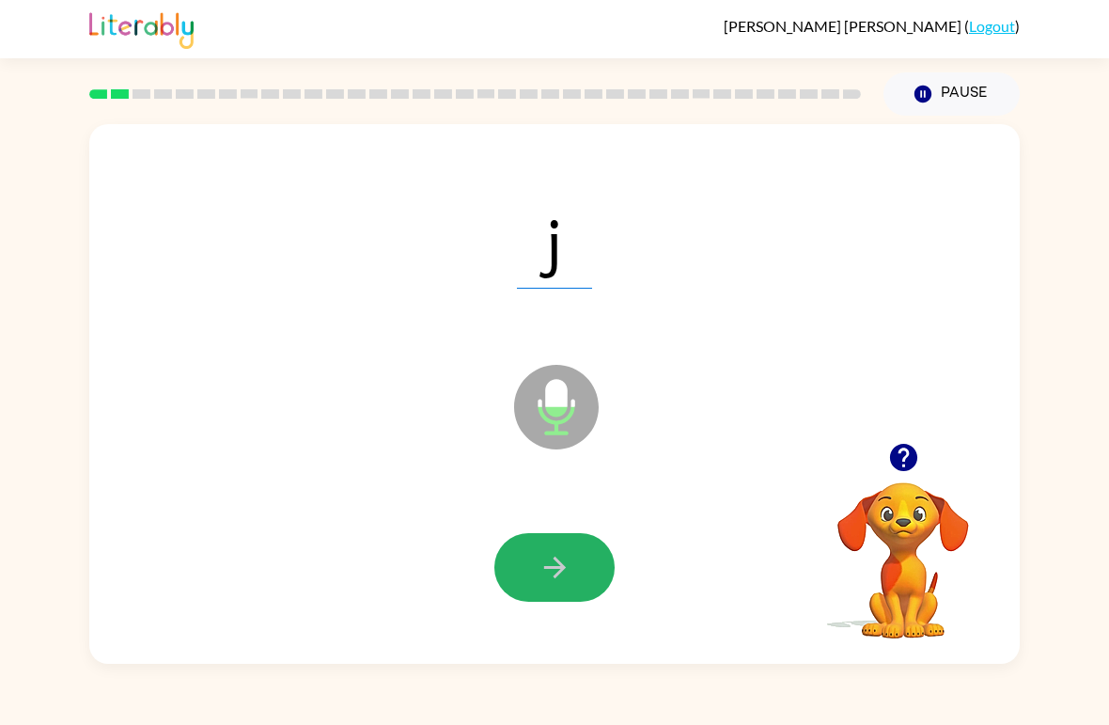
click at [540, 564] on icon "button" at bounding box center [554, 567] width 33 height 33
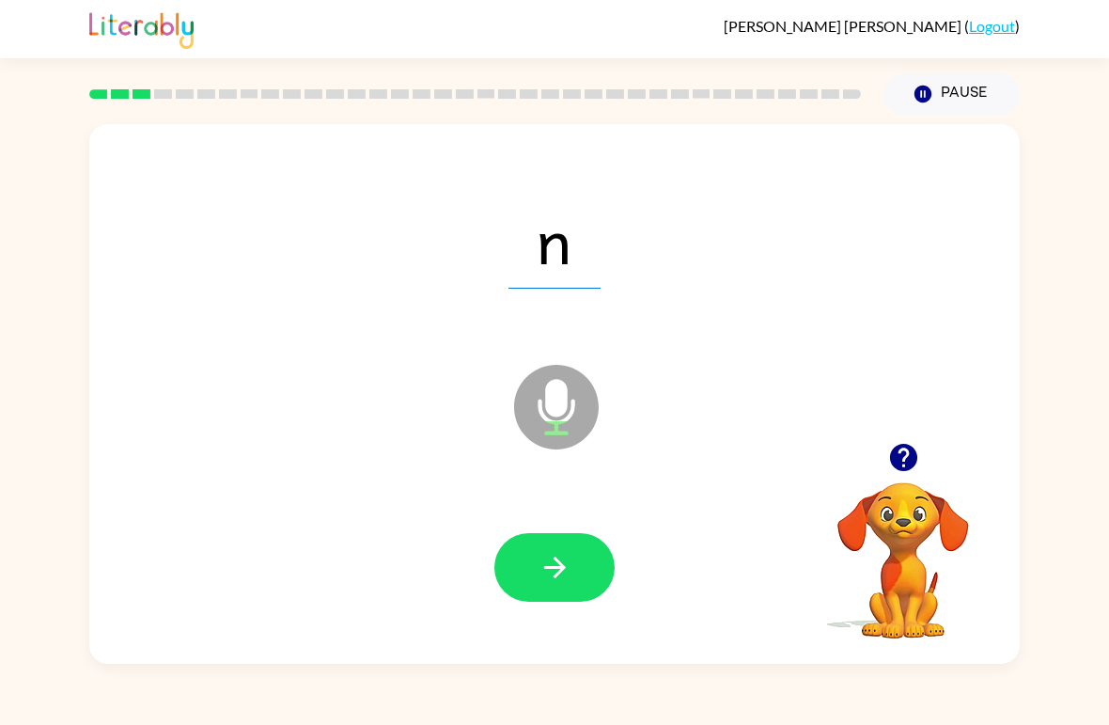
click at [552, 569] on icon "button" at bounding box center [554, 567] width 22 height 22
click at [523, 580] on button "button" at bounding box center [554, 567] width 120 height 69
click at [557, 561] on icon "button" at bounding box center [554, 567] width 22 height 22
click at [559, 556] on icon "button" at bounding box center [554, 567] width 33 height 33
click at [557, 567] on icon "button" at bounding box center [554, 567] width 33 height 33
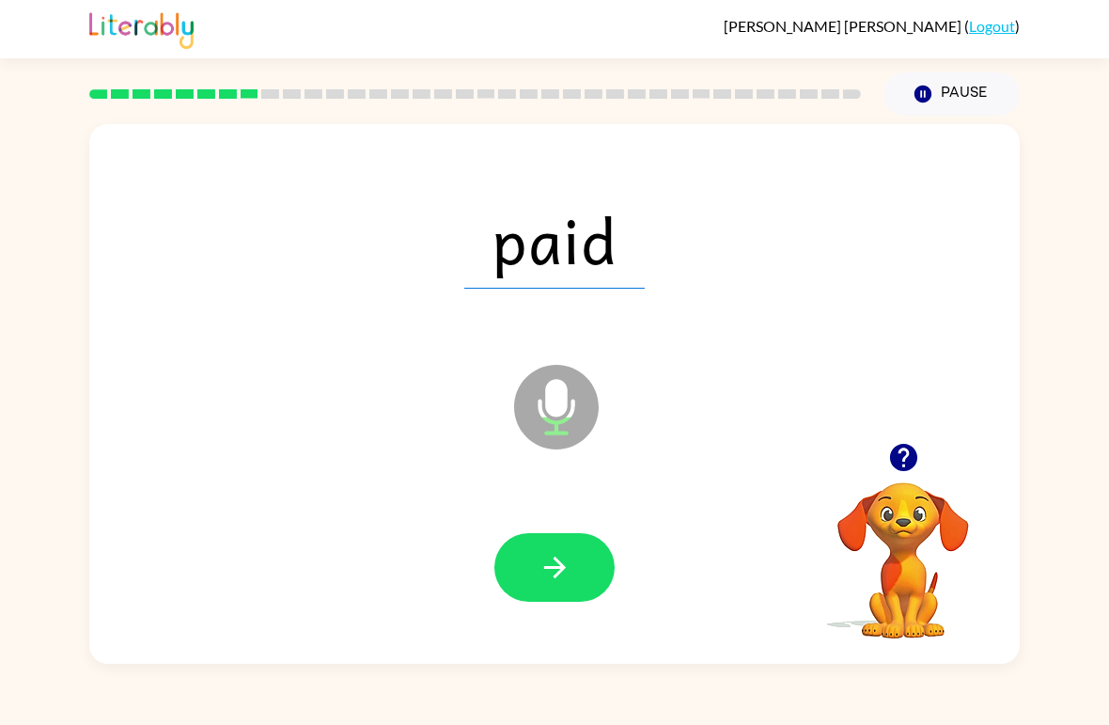
click at [550, 569] on icon "button" at bounding box center [554, 567] width 22 height 22
click at [552, 586] on button "button" at bounding box center [554, 567] width 120 height 69
click at [545, 585] on button "button" at bounding box center [554, 567] width 120 height 69
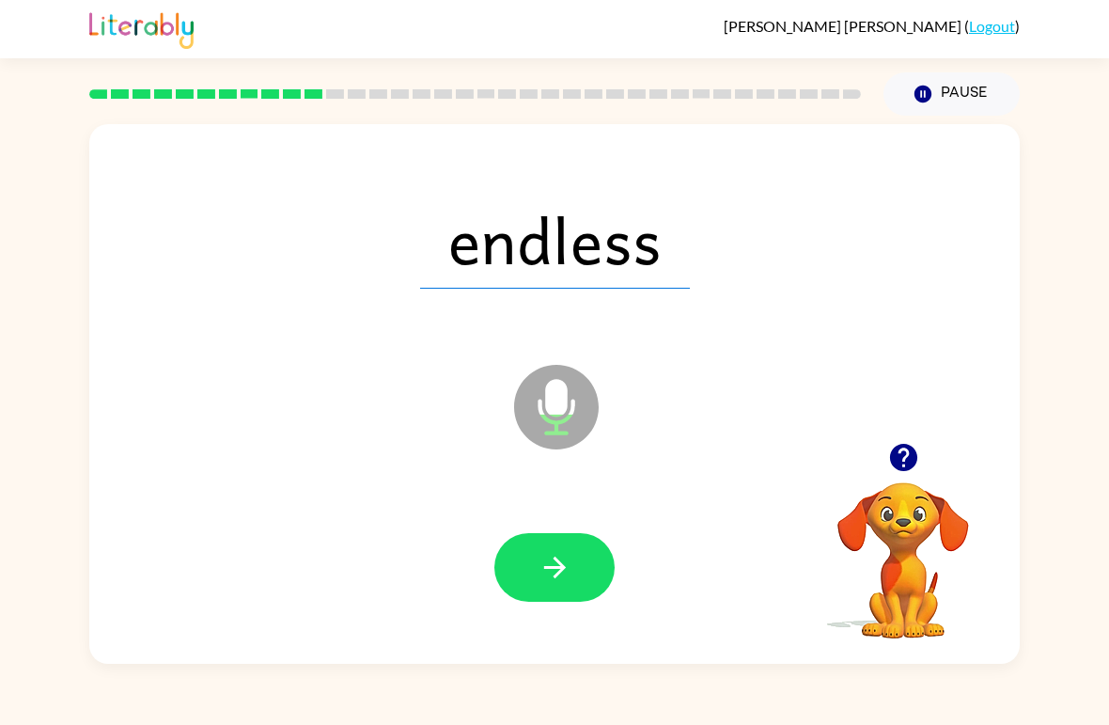
click at [562, 581] on icon "button" at bounding box center [554, 567] width 33 height 33
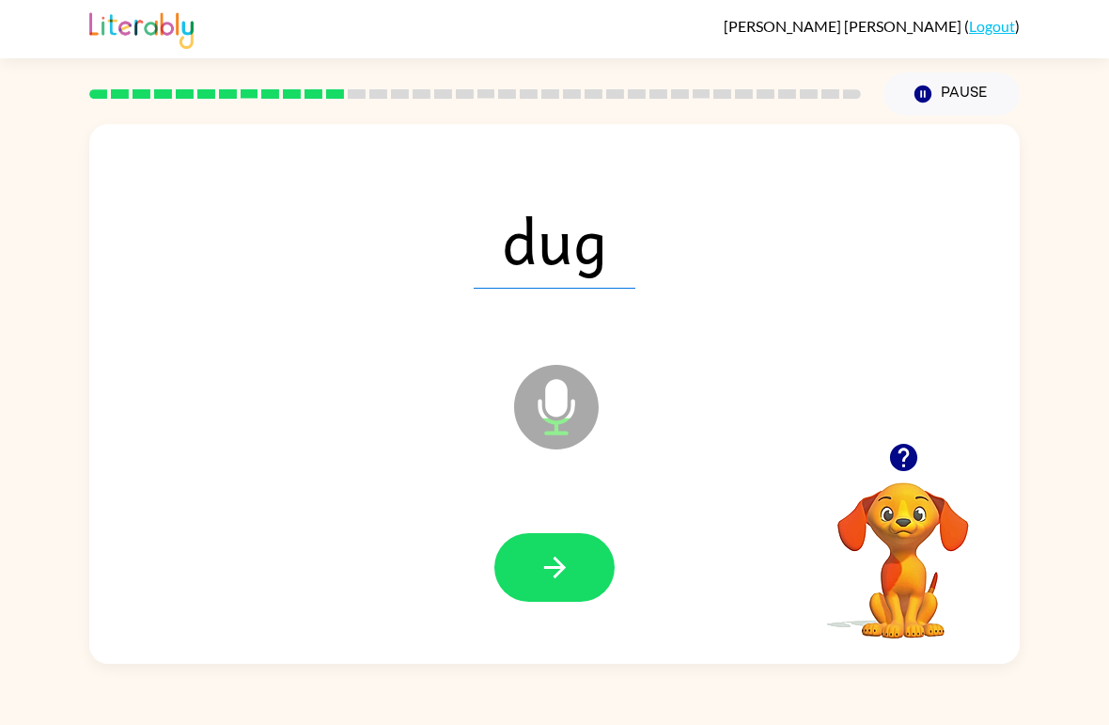
click at [554, 560] on icon "button" at bounding box center [554, 567] width 33 height 33
click at [555, 577] on icon "button" at bounding box center [554, 567] width 22 height 22
click at [556, 578] on icon "button" at bounding box center [554, 567] width 33 height 33
click at [558, 582] on icon "button" at bounding box center [554, 567] width 33 height 33
click at [547, 551] on button "button" at bounding box center [554, 567] width 120 height 69
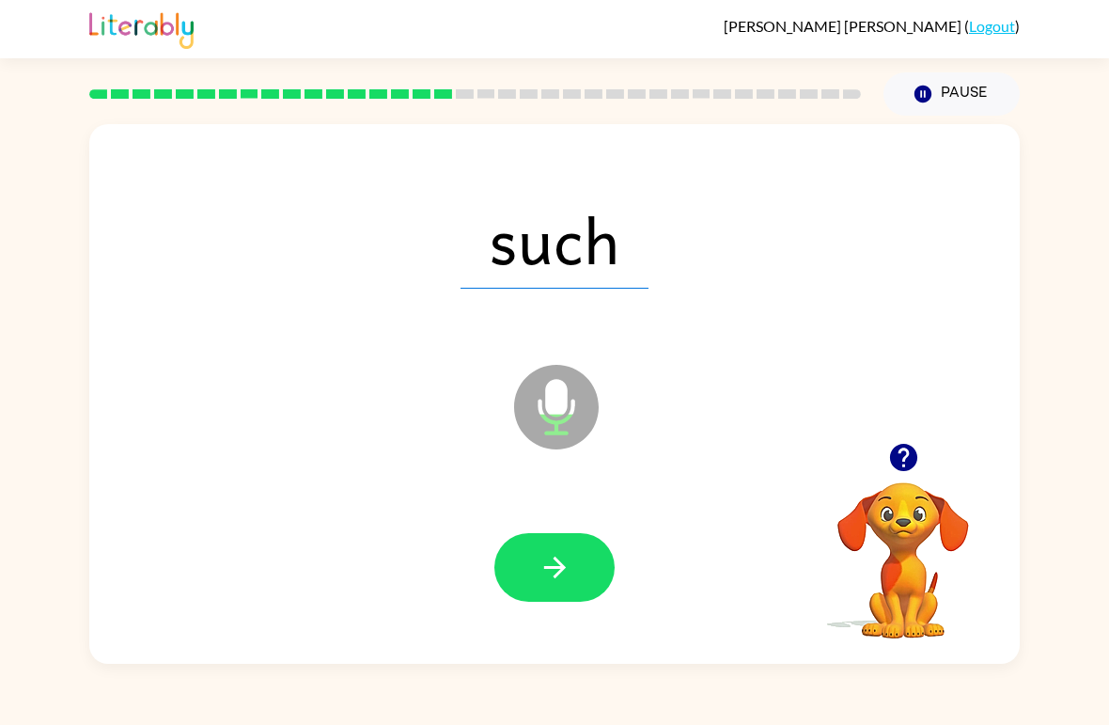
click at [554, 554] on icon "button" at bounding box center [554, 567] width 33 height 33
click at [567, 560] on icon "button" at bounding box center [554, 567] width 33 height 33
click at [549, 576] on icon "button" at bounding box center [554, 567] width 33 height 33
click at [543, 575] on icon "button" at bounding box center [554, 567] width 33 height 33
click at [559, 570] on icon "button" at bounding box center [554, 567] width 33 height 33
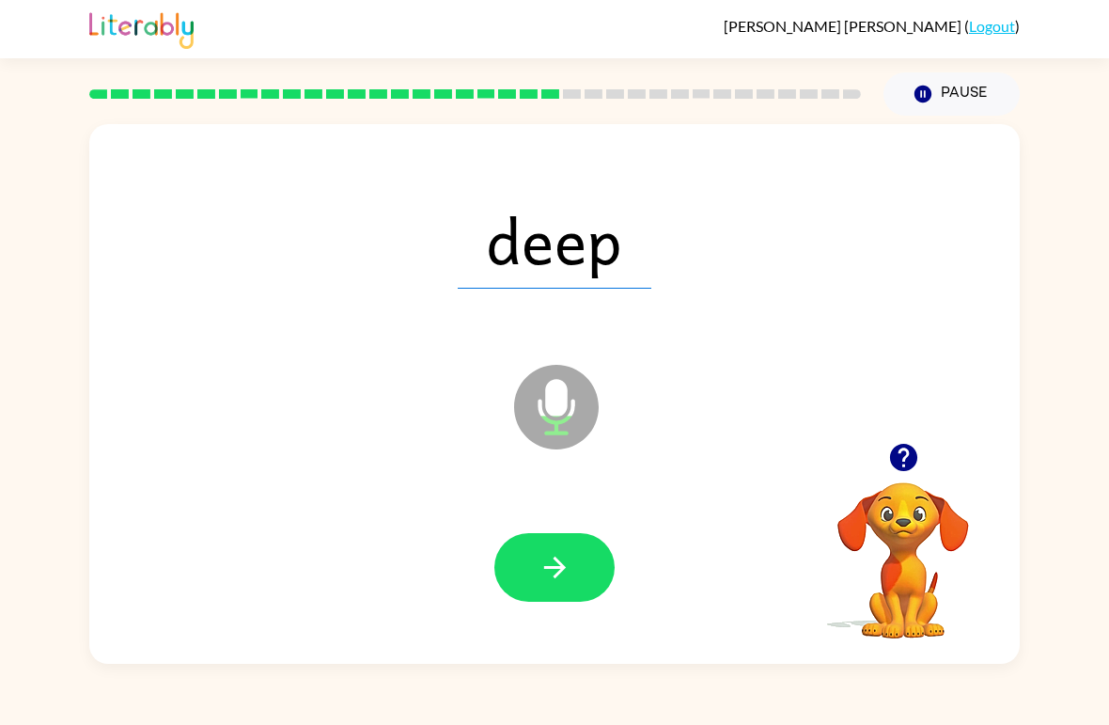
click at [549, 560] on icon "button" at bounding box center [554, 567] width 33 height 33
click at [552, 576] on icon "button" at bounding box center [554, 567] width 33 height 33
click at [546, 565] on icon "button" at bounding box center [554, 567] width 33 height 33
click at [543, 574] on icon "button" at bounding box center [554, 567] width 33 height 33
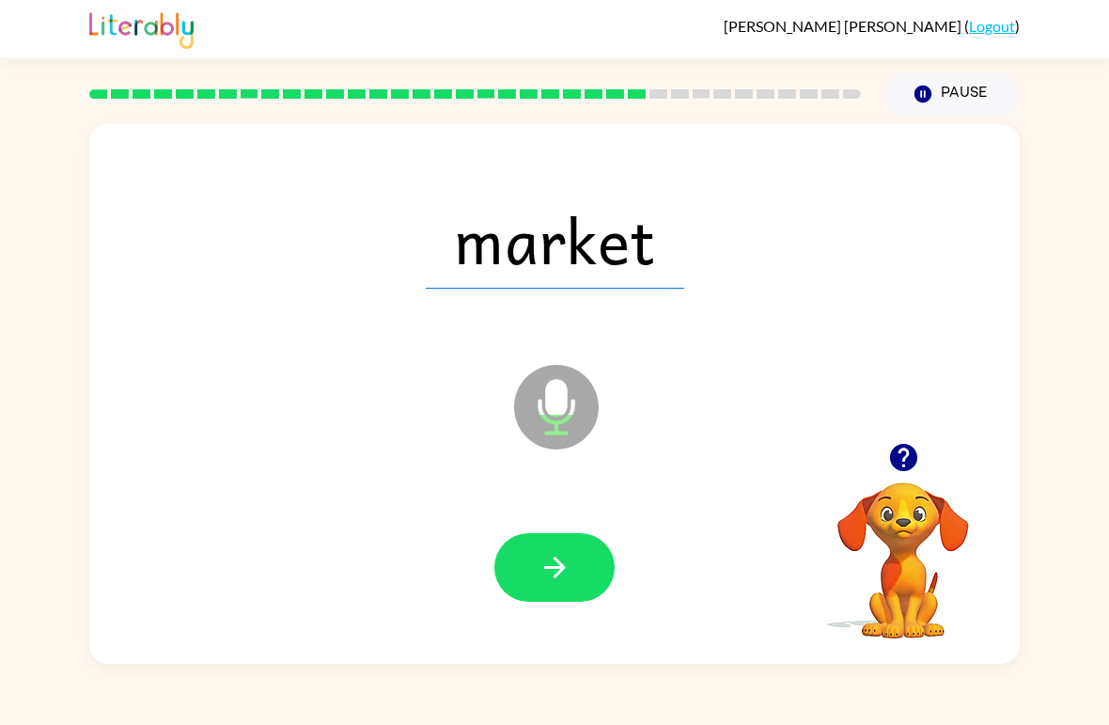
click at [548, 570] on icon "button" at bounding box center [554, 567] width 33 height 33
click at [563, 590] on button "button" at bounding box center [554, 567] width 120 height 69
click at [548, 570] on icon "button" at bounding box center [554, 567] width 33 height 33
click at [540, 564] on icon "button" at bounding box center [554, 567] width 33 height 33
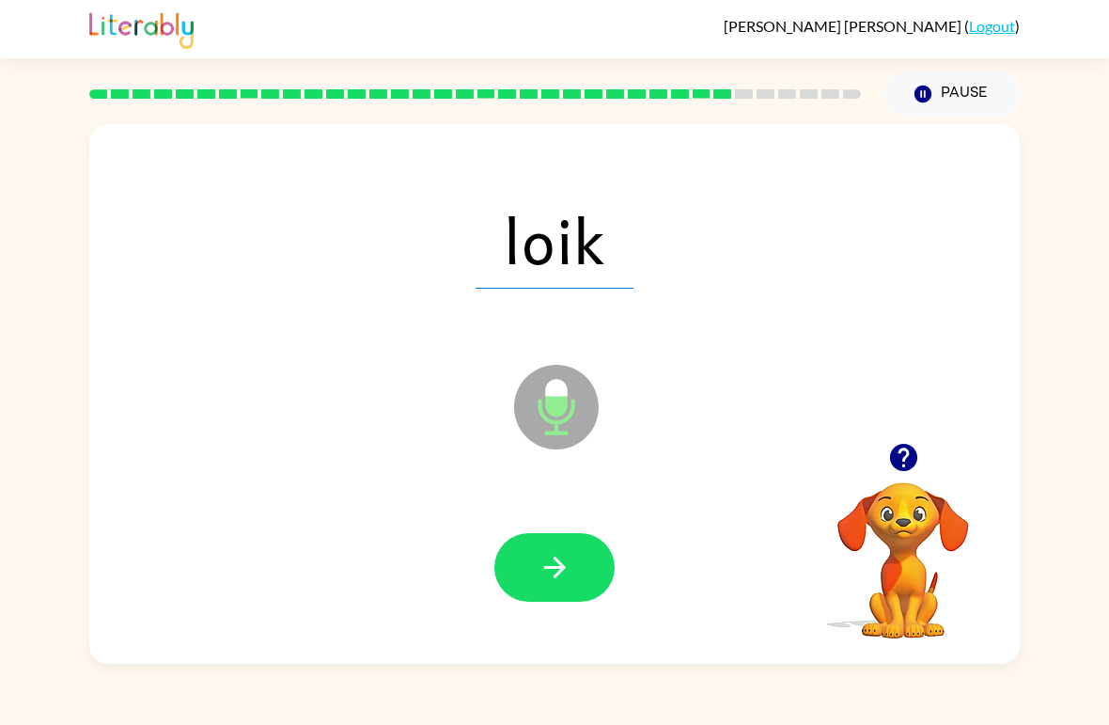
click at [553, 568] on icon "button" at bounding box center [554, 567] width 22 height 22
click at [549, 559] on icon "button" at bounding box center [554, 567] width 33 height 33
click at [533, 601] on button "button" at bounding box center [554, 567] width 120 height 69
click at [548, 593] on button "button" at bounding box center [554, 567] width 120 height 69
click at [566, 582] on icon "button" at bounding box center [554, 567] width 33 height 33
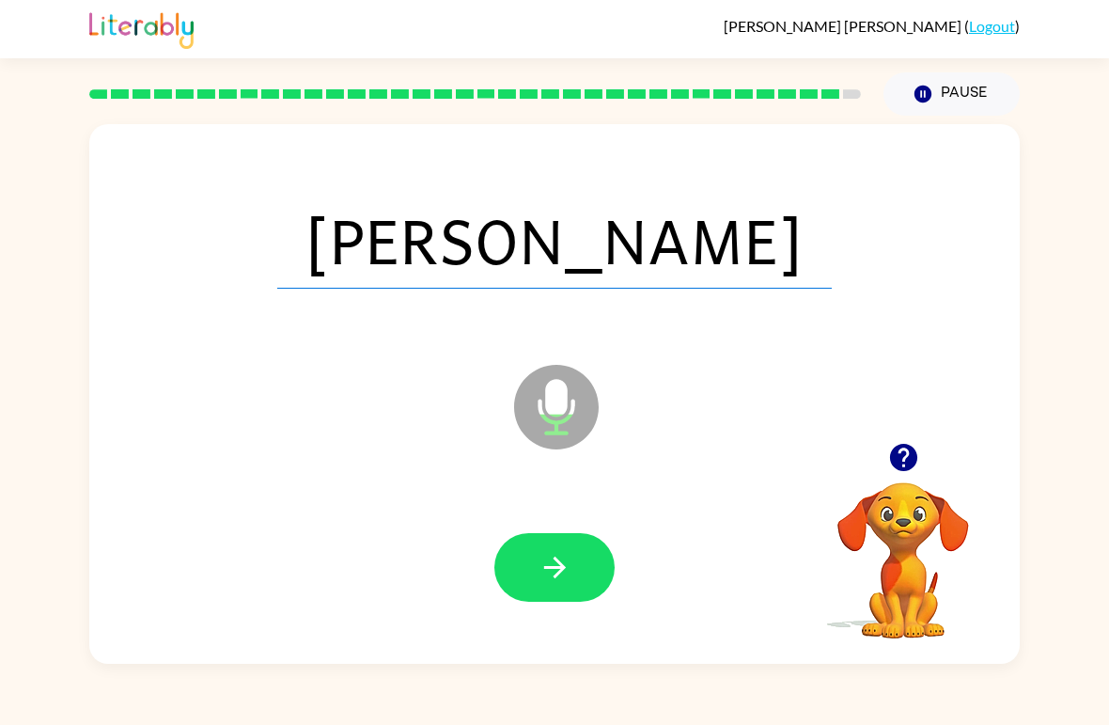
click at [552, 584] on icon "button" at bounding box center [554, 567] width 33 height 33
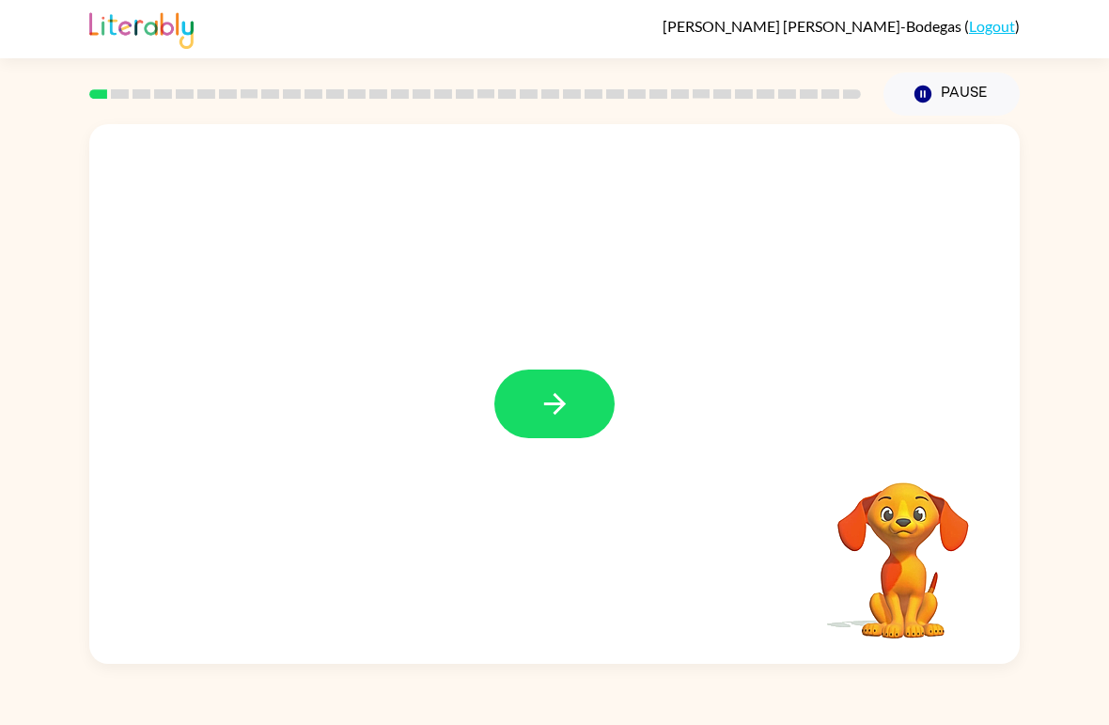
click at [563, 418] on icon "button" at bounding box center [554, 403] width 33 height 33
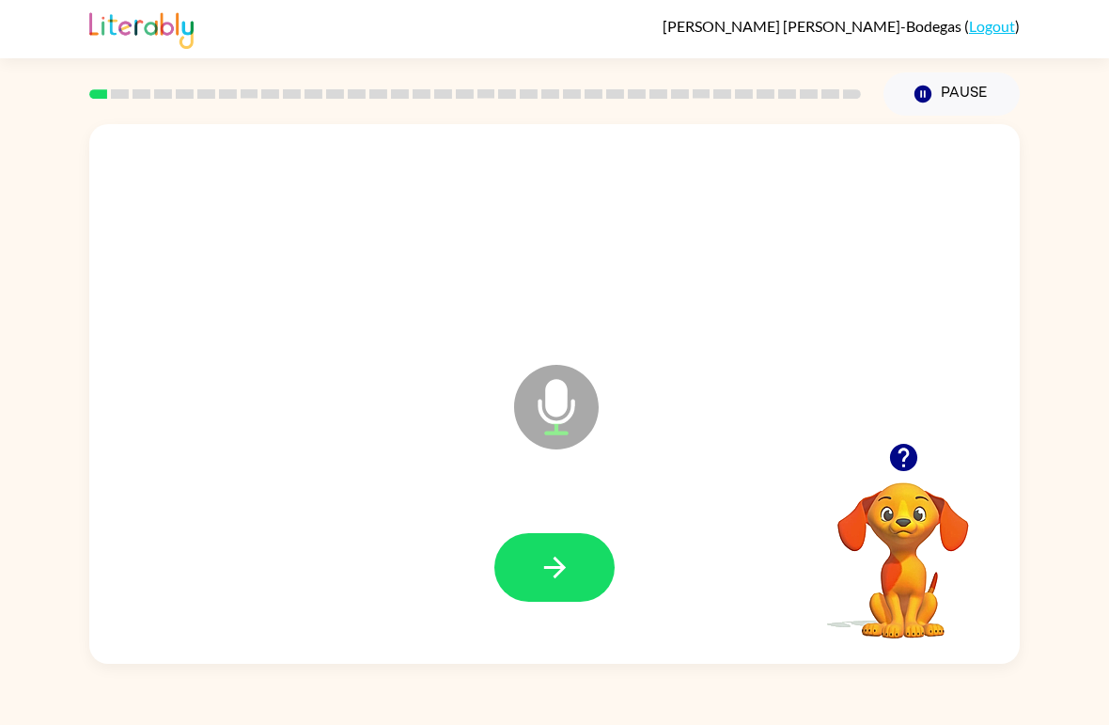
click at [592, 553] on button "button" at bounding box center [554, 567] width 120 height 69
click at [556, 570] on icon "button" at bounding box center [554, 567] width 33 height 33
click at [554, 565] on icon "button" at bounding box center [554, 567] width 33 height 33
click at [565, 562] on icon "button" at bounding box center [554, 567] width 33 height 33
click at [552, 579] on icon "button" at bounding box center [554, 567] width 33 height 33
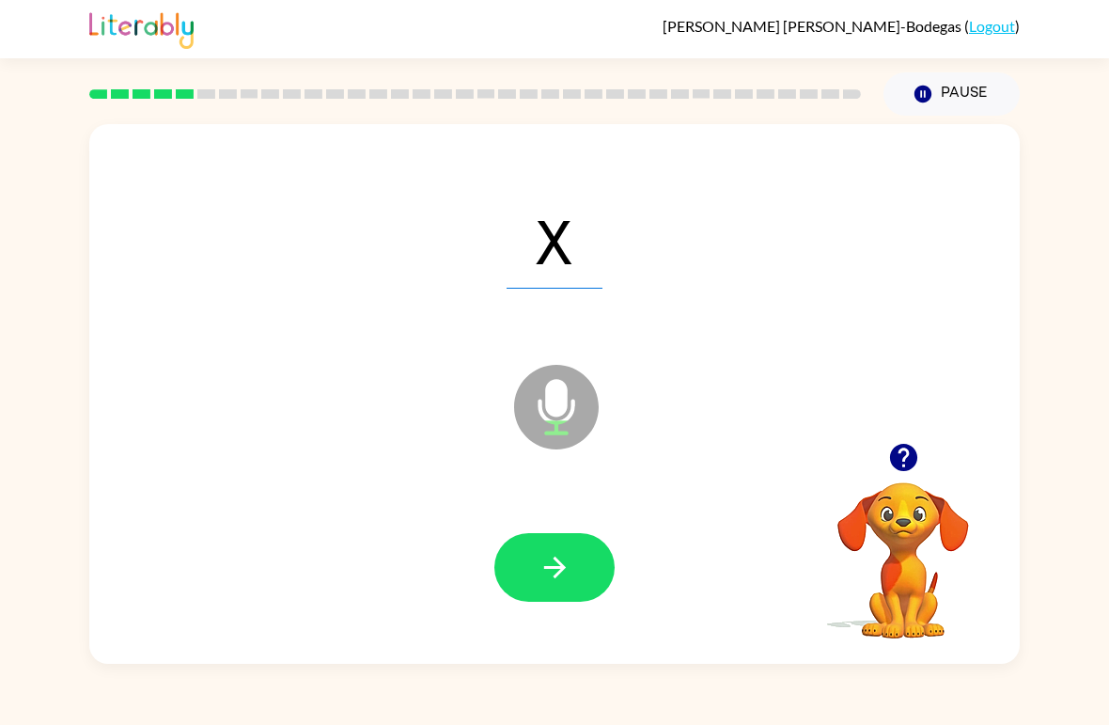
click at [566, 575] on icon "button" at bounding box center [554, 567] width 33 height 33
click at [566, 569] on icon "button" at bounding box center [554, 567] width 33 height 33
click at [571, 581] on button "button" at bounding box center [554, 567] width 120 height 69
click at [534, 583] on button "button" at bounding box center [554, 567] width 120 height 69
click at [562, 573] on icon "button" at bounding box center [554, 567] width 33 height 33
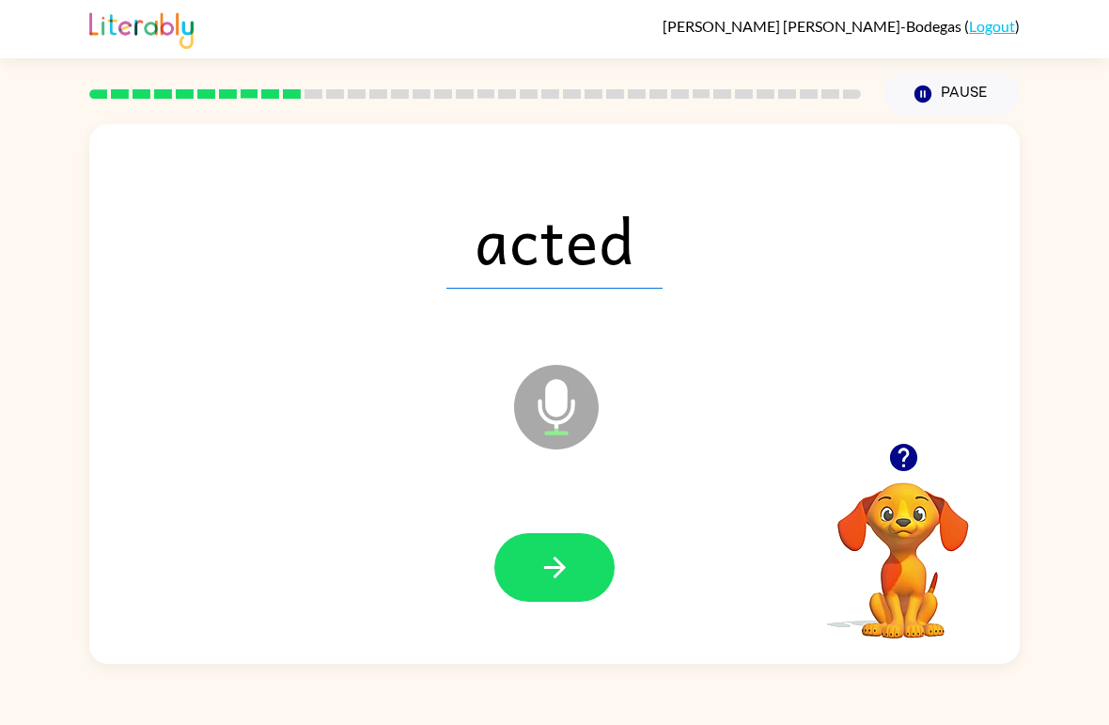
click at [566, 586] on button "button" at bounding box center [554, 567] width 120 height 69
click at [569, 572] on icon "button" at bounding box center [554, 567] width 33 height 33
click at [527, 576] on button "button" at bounding box center [554, 567] width 120 height 69
click at [563, 575] on icon "button" at bounding box center [554, 567] width 33 height 33
click at [552, 566] on icon "button" at bounding box center [554, 567] width 33 height 33
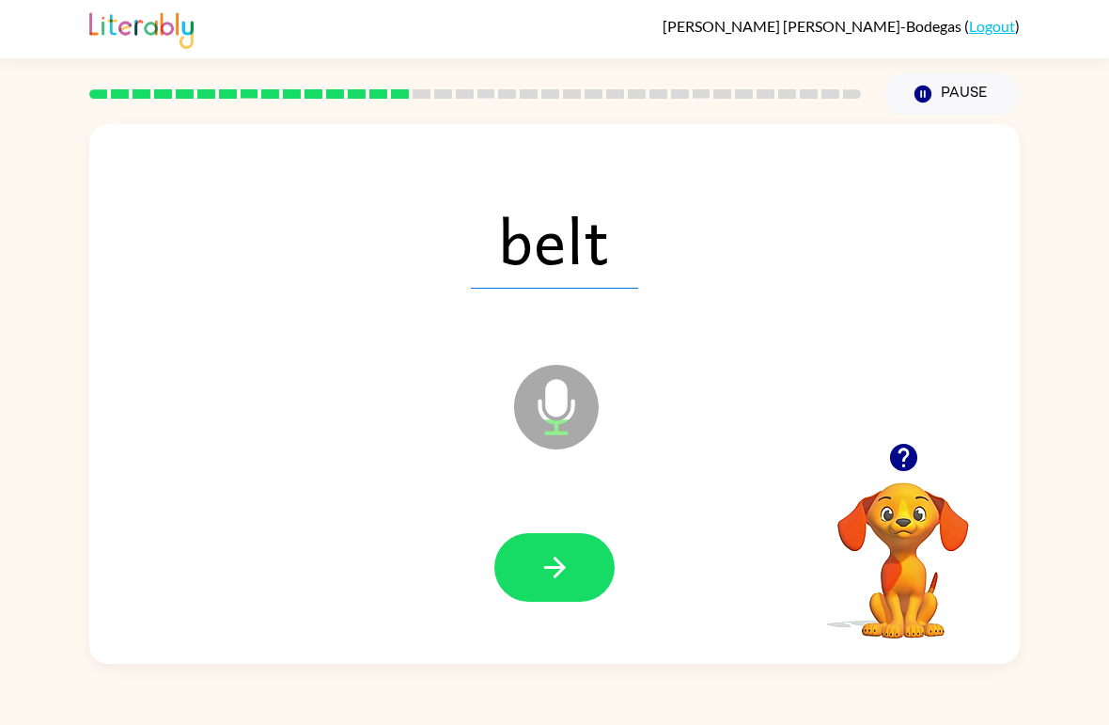
click at [565, 558] on icon "button" at bounding box center [554, 567] width 33 height 33
click at [543, 593] on button "button" at bounding box center [554, 567] width 120 height 69
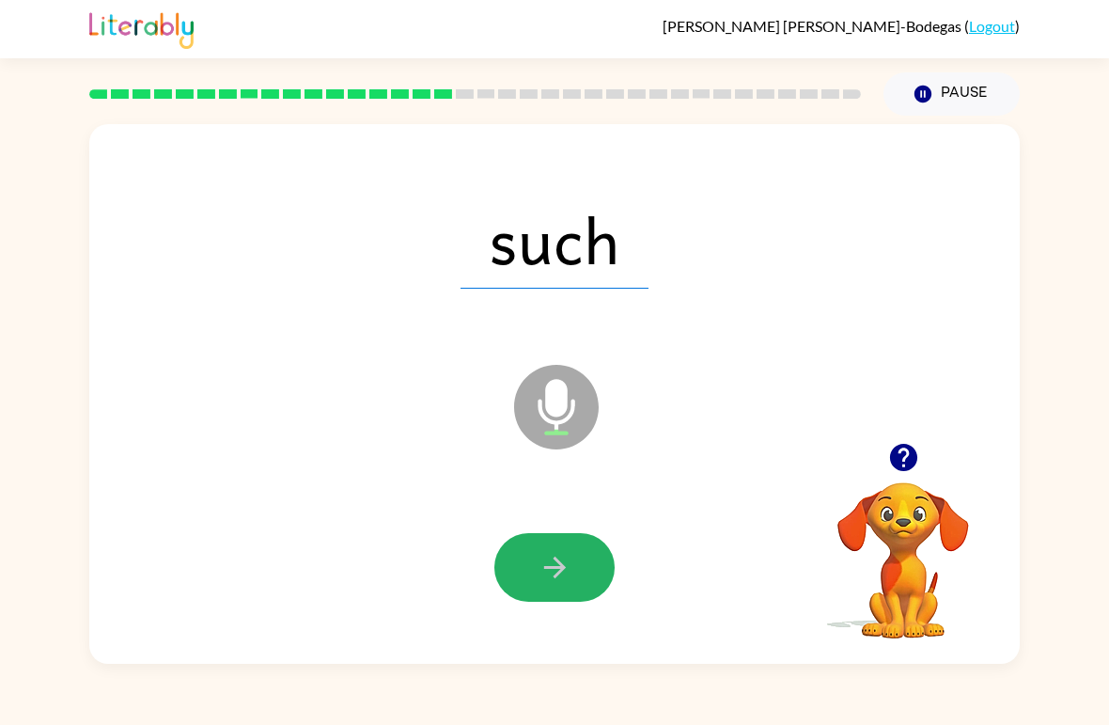
click at [571, 572] on button "button" at bounding box center [554, 567] width 120 height 69
click at [569, 572] on icon "button" at bounding box center [554, 567] width 33 height 33
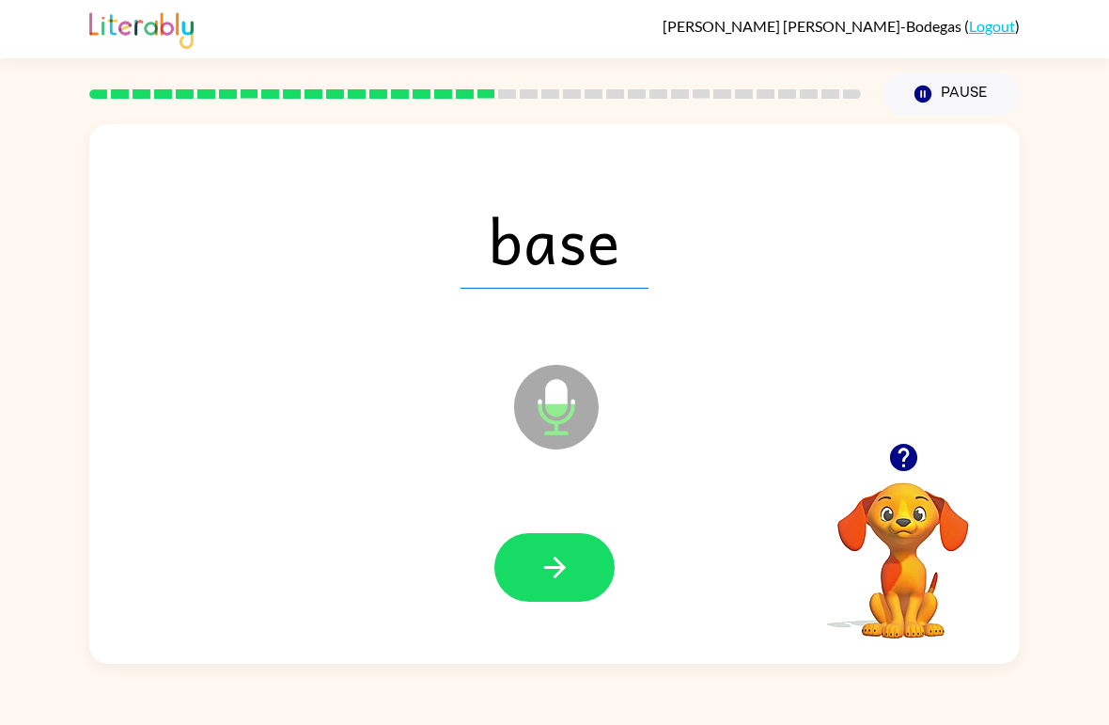
click at [573, 540] on button "button" at bounding box center [554, 567] width 120 height 69
click at [570, 577] on icon "button" at bounding box center [554, 567] width 33 height 33
click at [561, 559] on icon "button" at bounding box center [554, 567] width 33 height 33
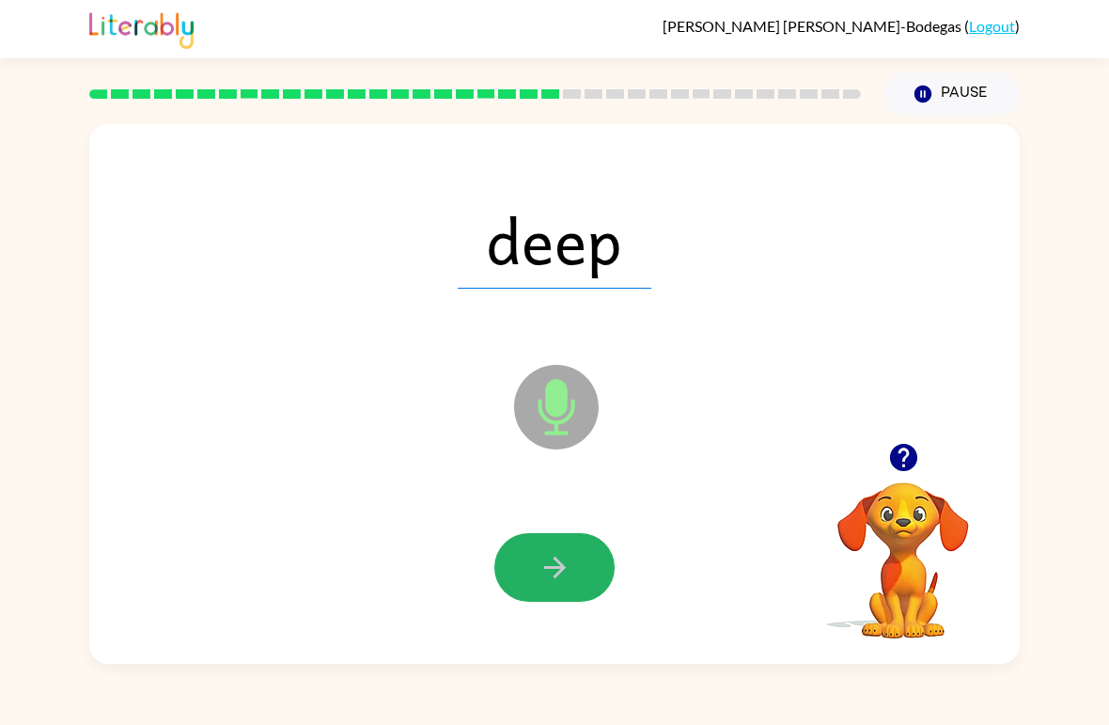
click at [569, 576] on icon "button" at bounding box center [554, 567] width 33 height 33
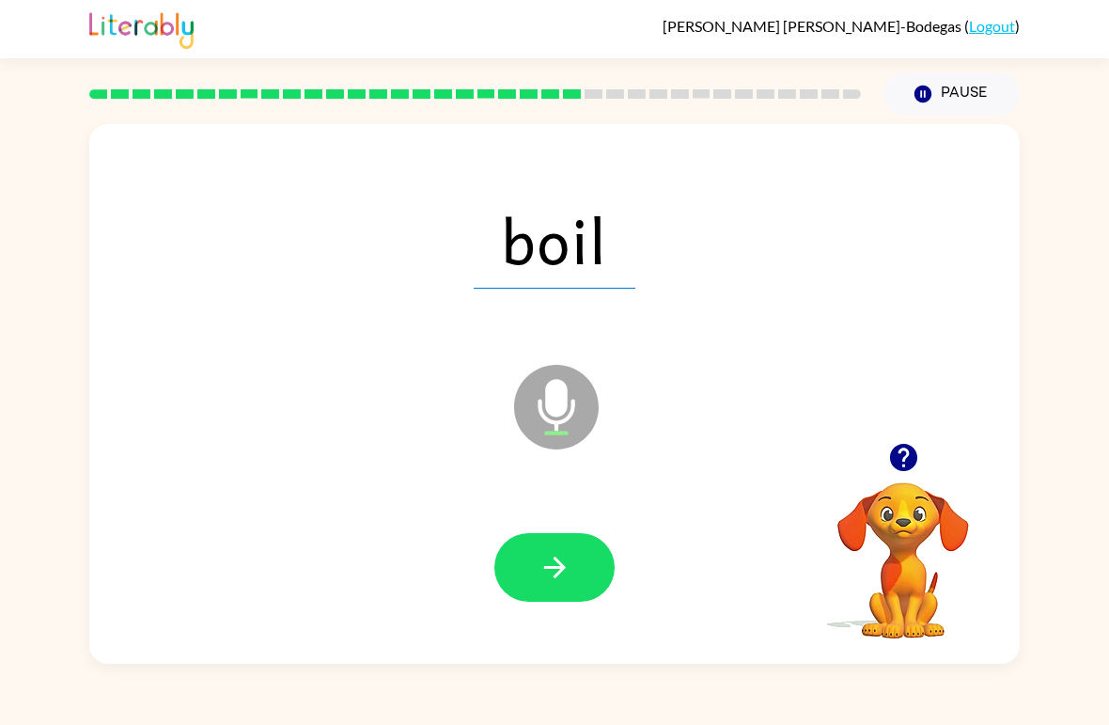
click at [595, 566] on button "button" at bounding box center [554, 567] width 120 height 69
click at [570, 581] on icon "button" at bounding box center [554, 567] width 33 height 33
click at [593, 568] on button "button" at bounding box center [554, 567] width 120 height 69
click at [574, 598] on button "button" at bounding box center [554, 567] width 120 height 69
click at [554, 583] on icon "button" at bounding box center [554, 567] width 33 height 33
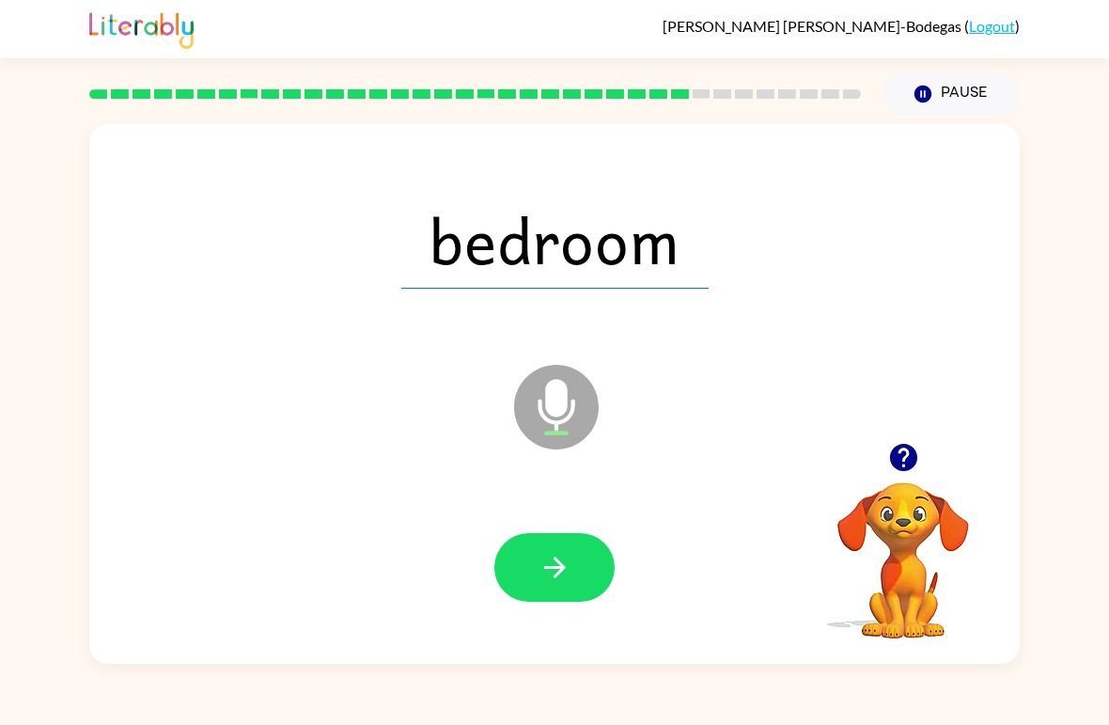
click at [555, 552] on icon "button" at bounding box center [554, 567] width 33 height 33
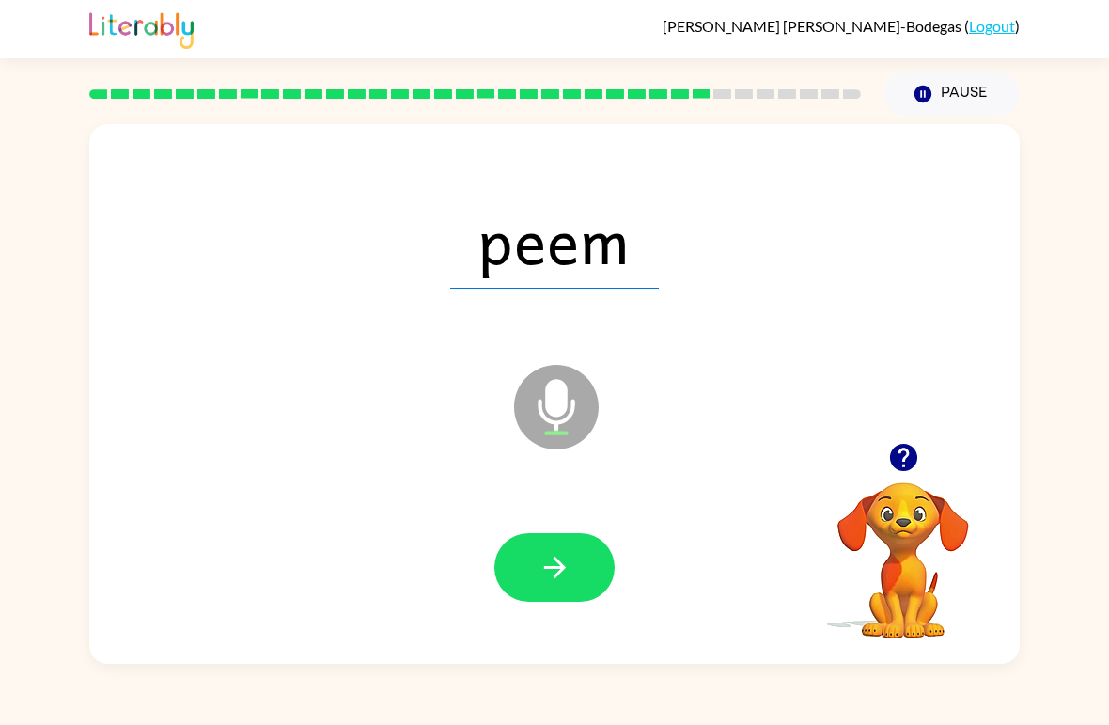
click at [559, 565] on icon "button" at bounding box center [554, 567] width 22 height 22
click at [571, 575] on button "button" at bounding box center [554, 567] width 120 height 69
click at [569, 536] on button "button" at bounding box center [554, 567] width 120 height 69
click at [559, 569] on icon "button" at bounding box center [554, 567] width 22 height 22
click at [582, 576] on button "button" at bounding box center [554, 567] width 120 height 69
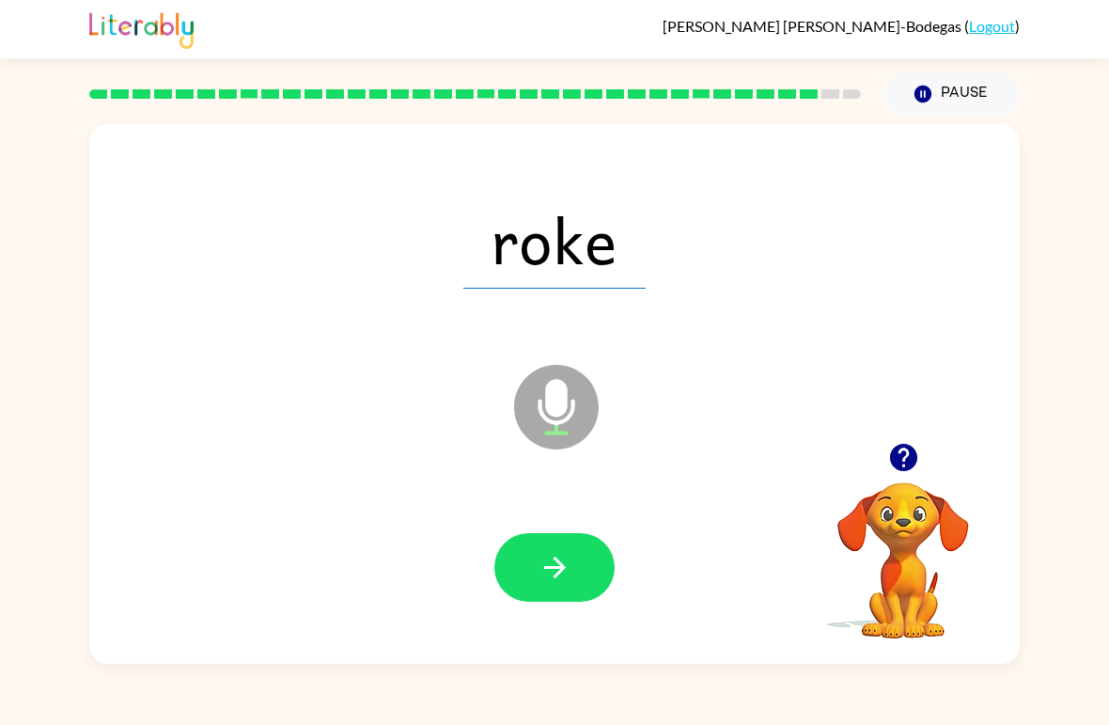
click at [550, 554] on icon "button" at bounding box center [554, 567] width 33 height 33
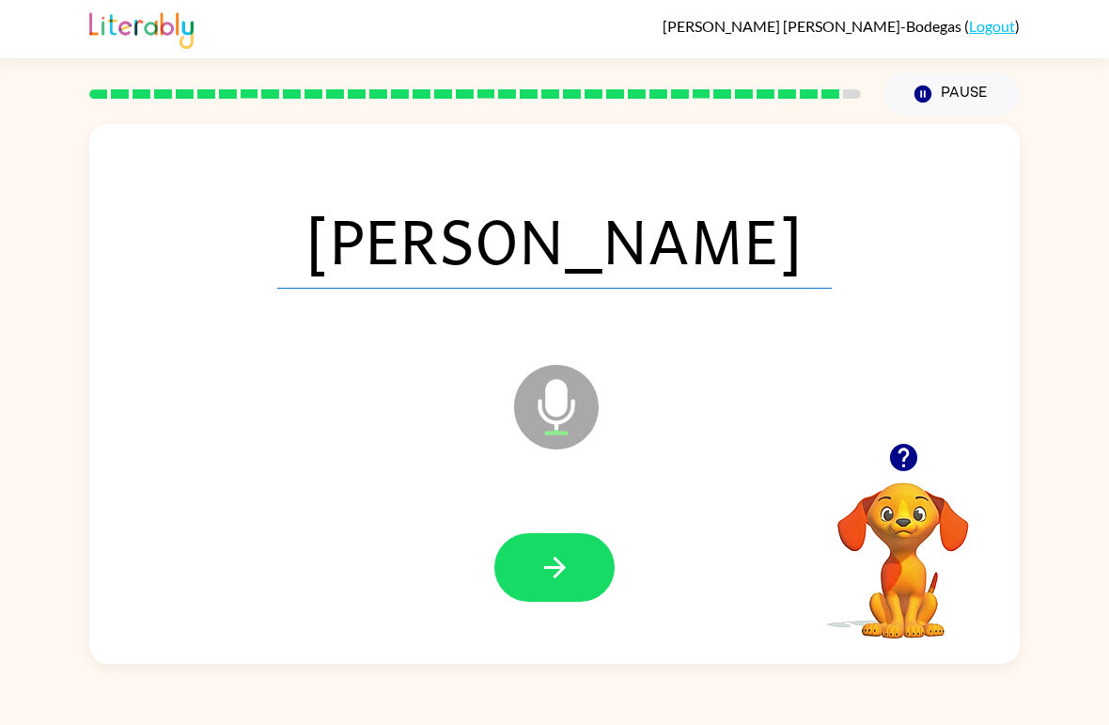
click at [569, 600] on button "button" at bounding box center [554, 567] width 120 height 69
